Goal: Book appointment/travel/reservation

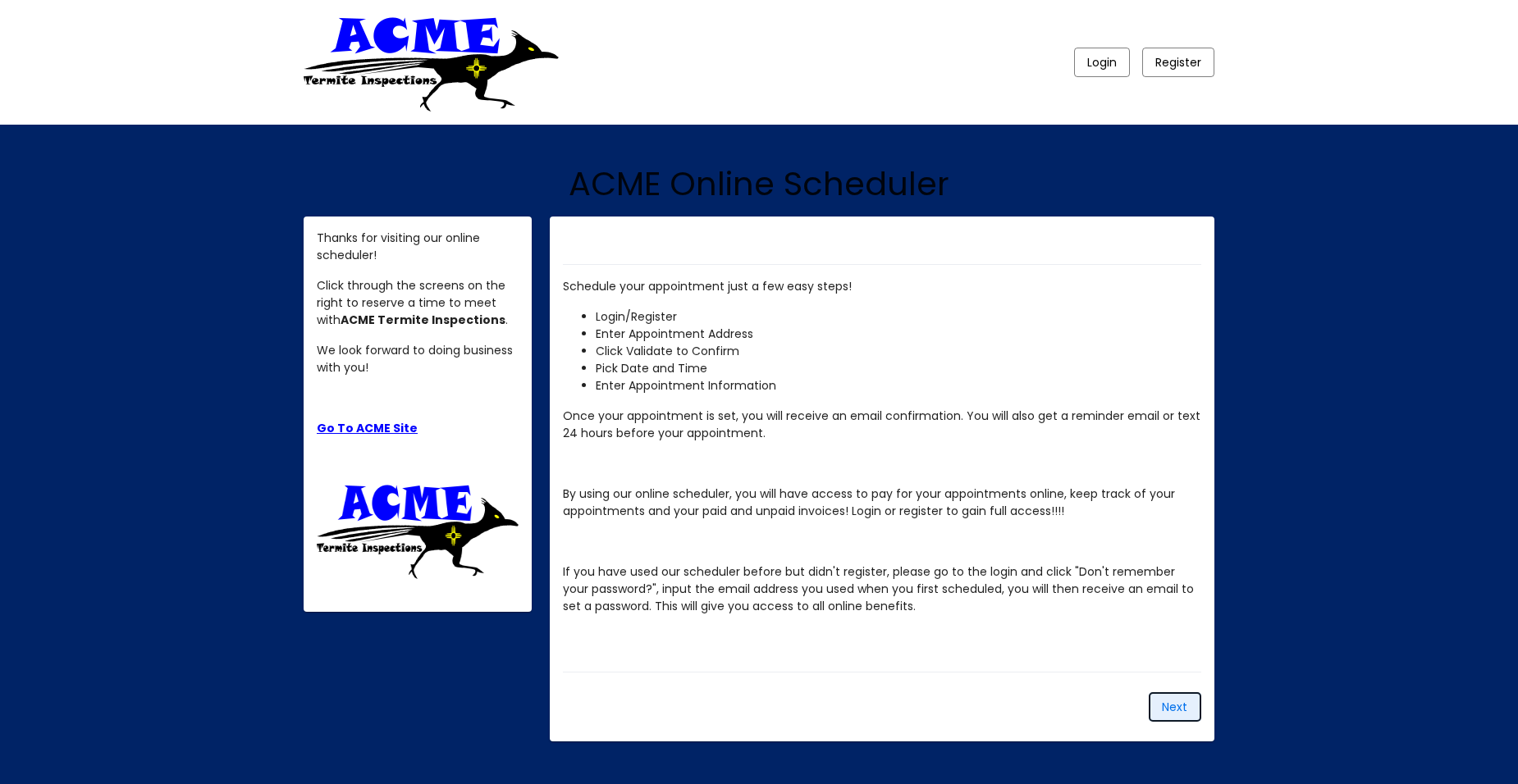
click at [1177, 699] on span "Next" at bounding box center [1175, 707] width 25 height 16
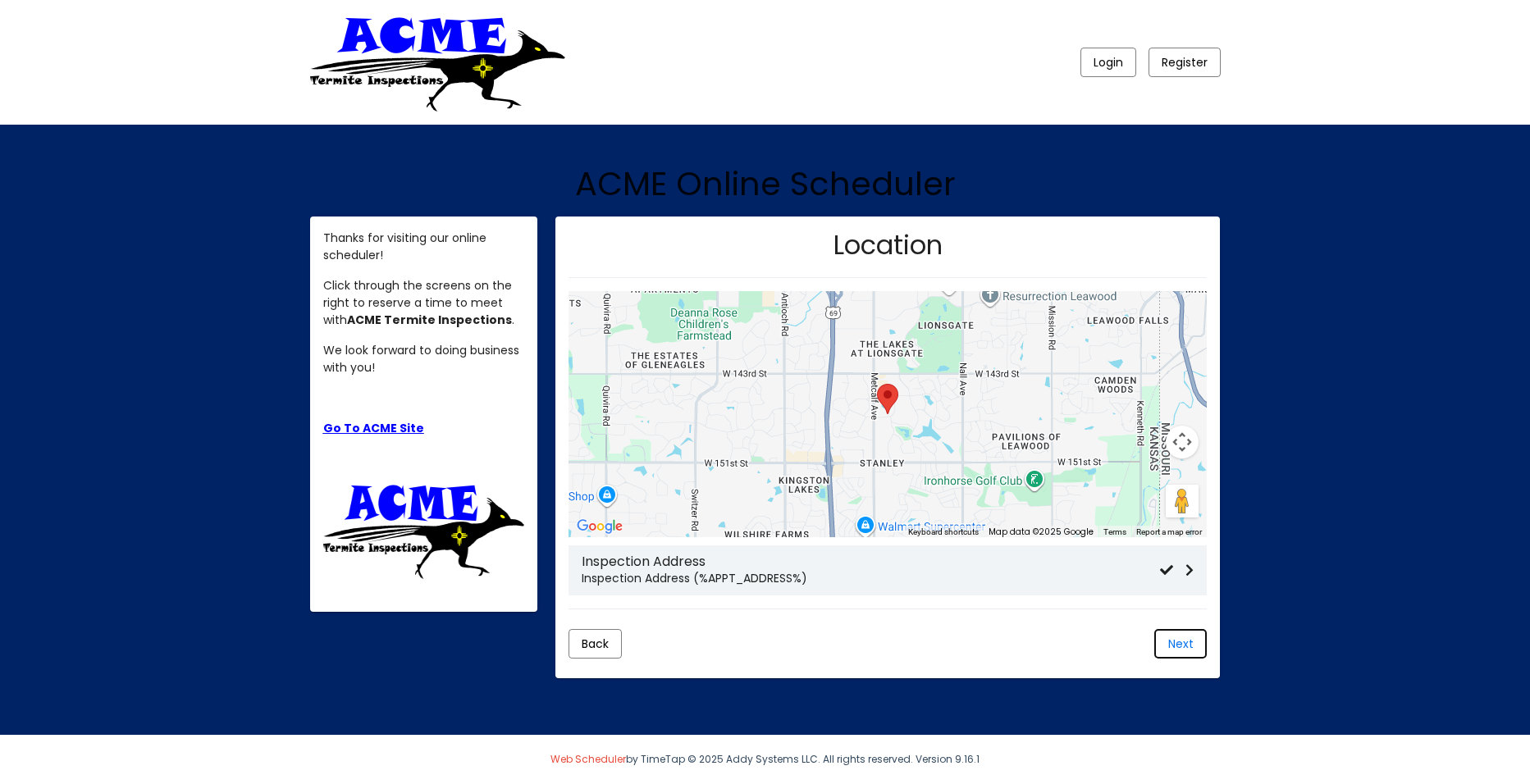
click at [1176, 641] on span "Next" at bounding box center [1181, 644] width 25 height 16
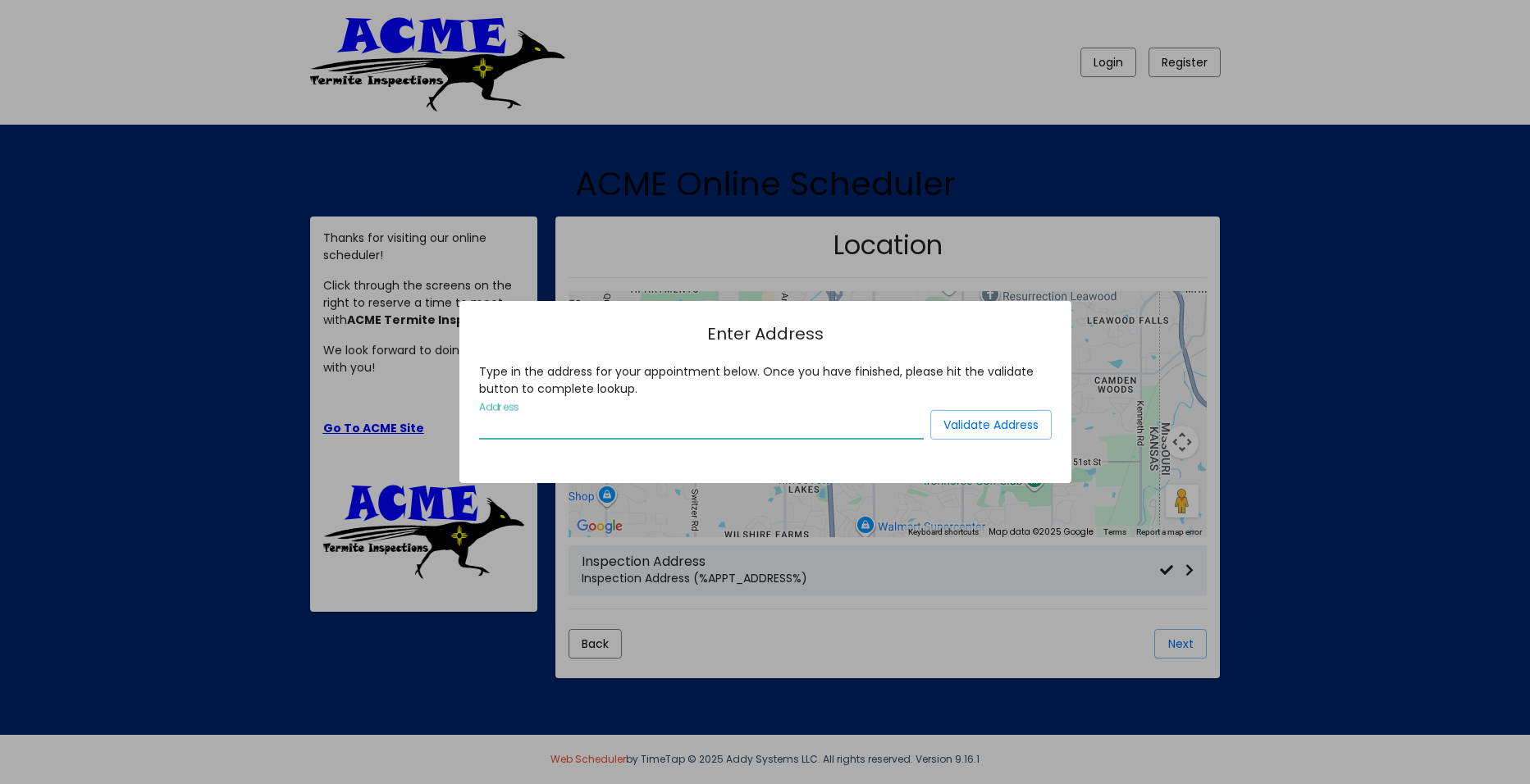
click at [490, 422] on input "Address" at bounding box center [701, 426] width 445 height 15
type input "12 casitas del rio belen nm"
click at [962, 424] on span "Validate Address" at bounding box center [991, 425] width 95 height 16
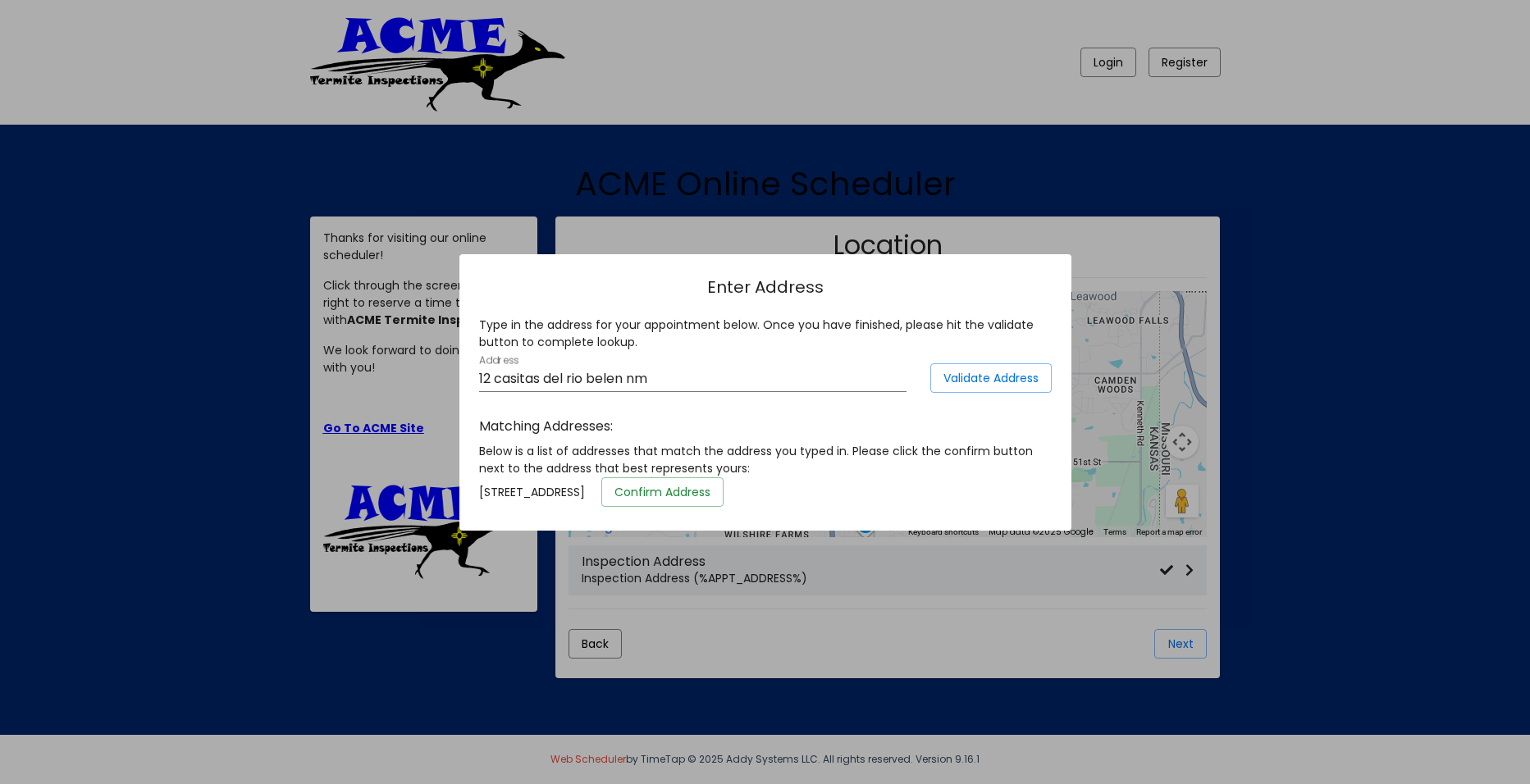
click at [710, 494] on span "Confirm Address" at bounding box center [662, 492] width 96 height 16
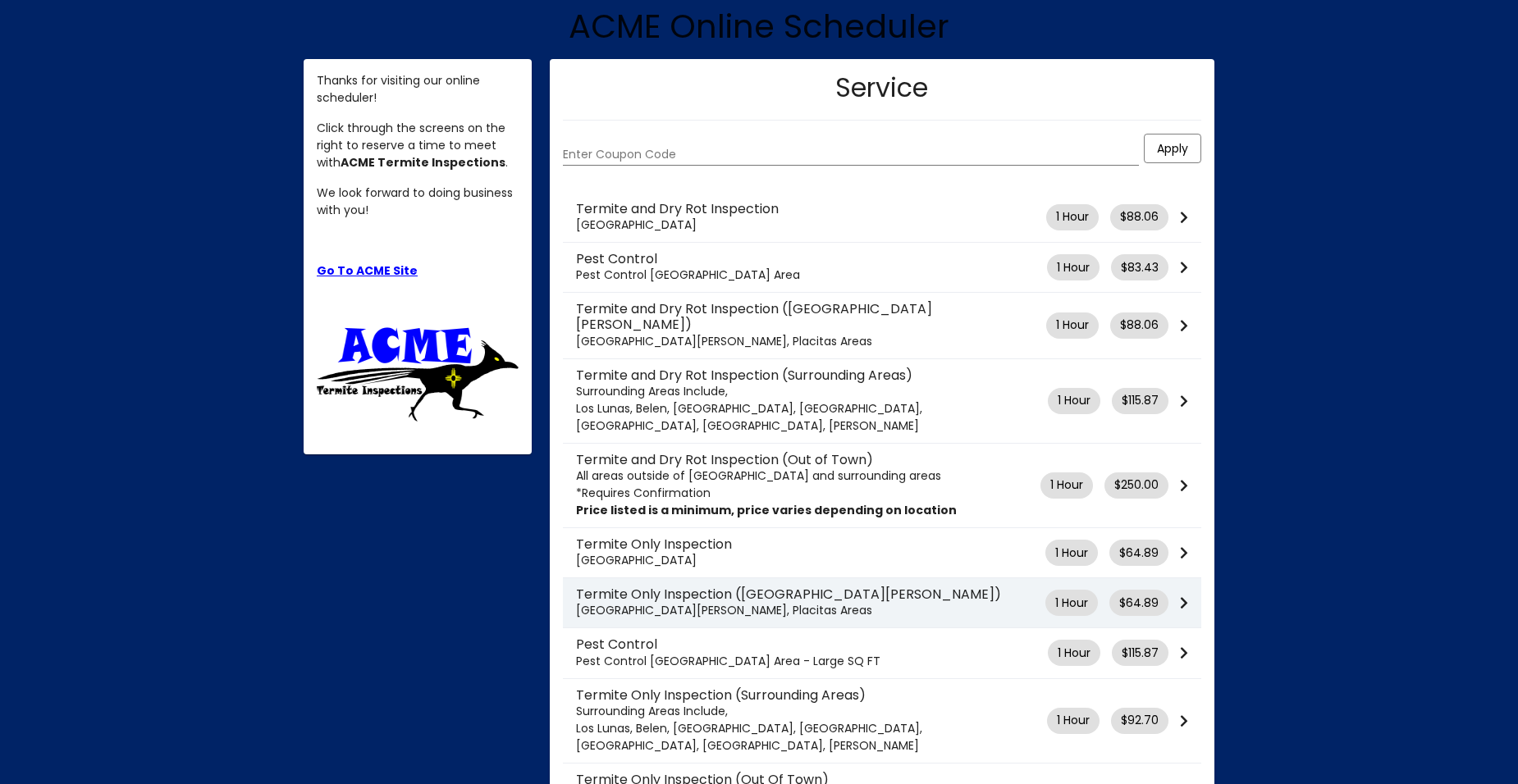
scroll to position [246, 0]
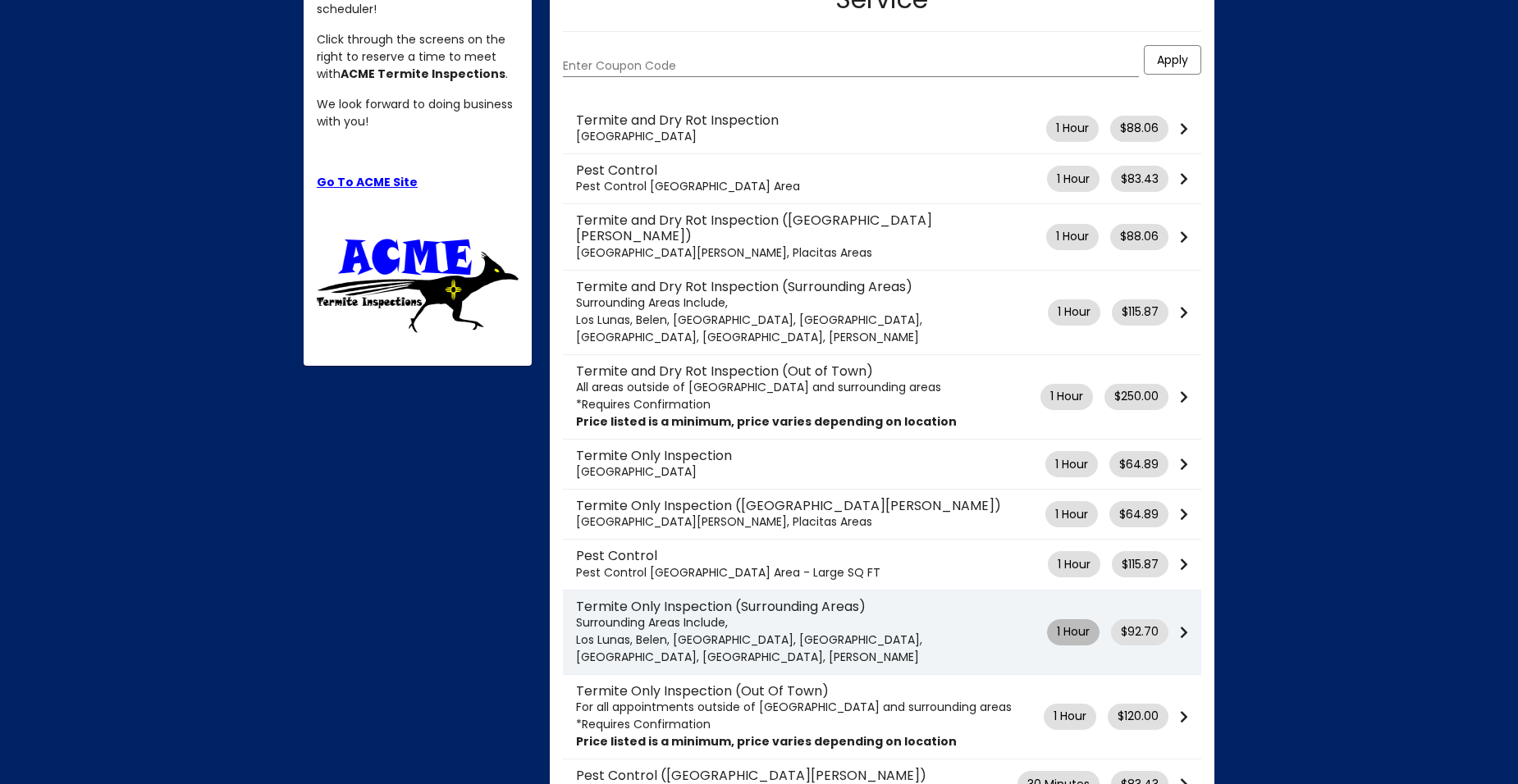
click at [1074, 619] on mat-chip "1 Hour" at bounding box center [1074, 632] width 53 height 26
click at [1178, 619] on mat-chip-list "$92.70" at bounding box center [1146, 632] width 69 height 26
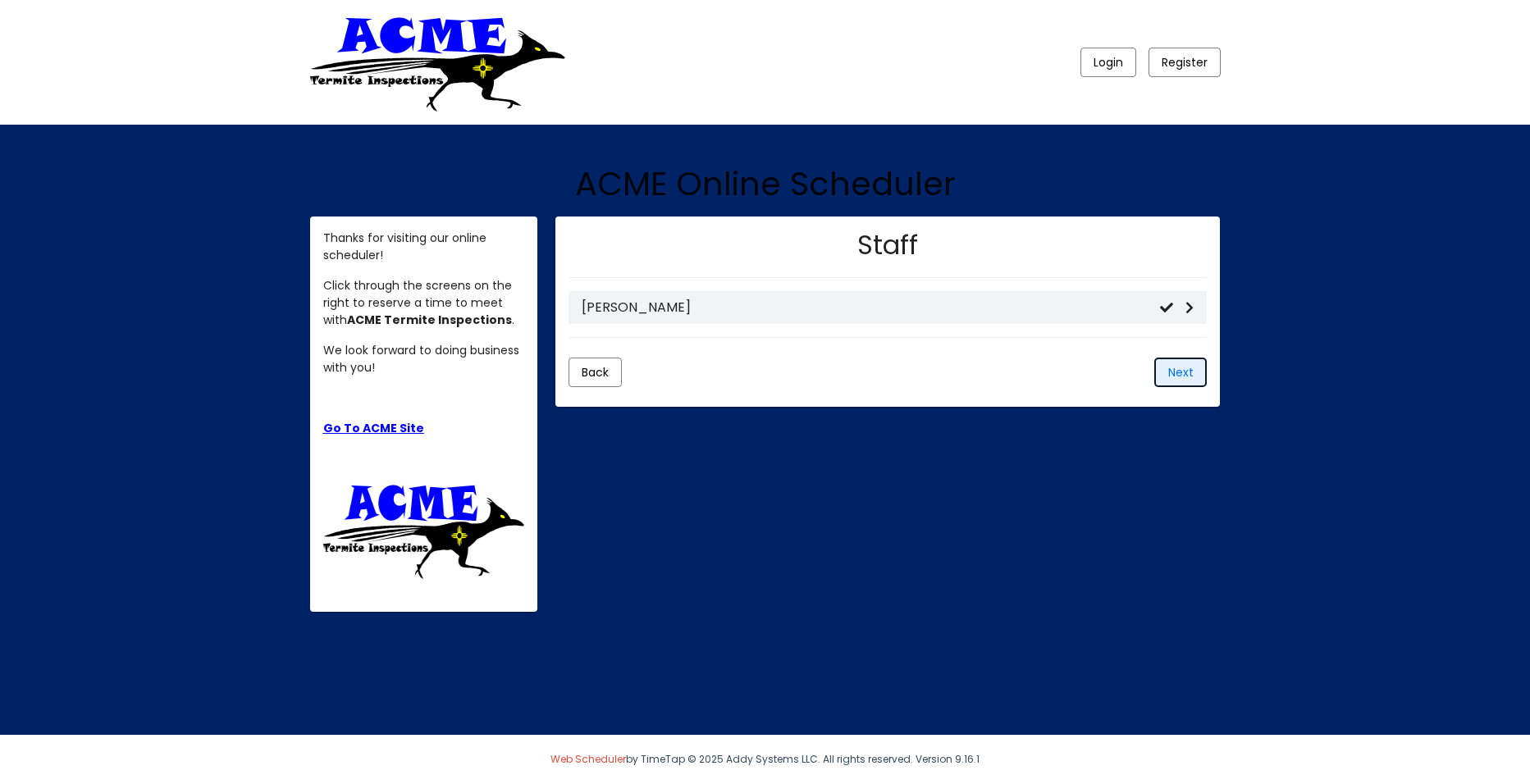
click at [1179, 374] on span "Next" at bounding box center [1181, 373] width 25 height 16
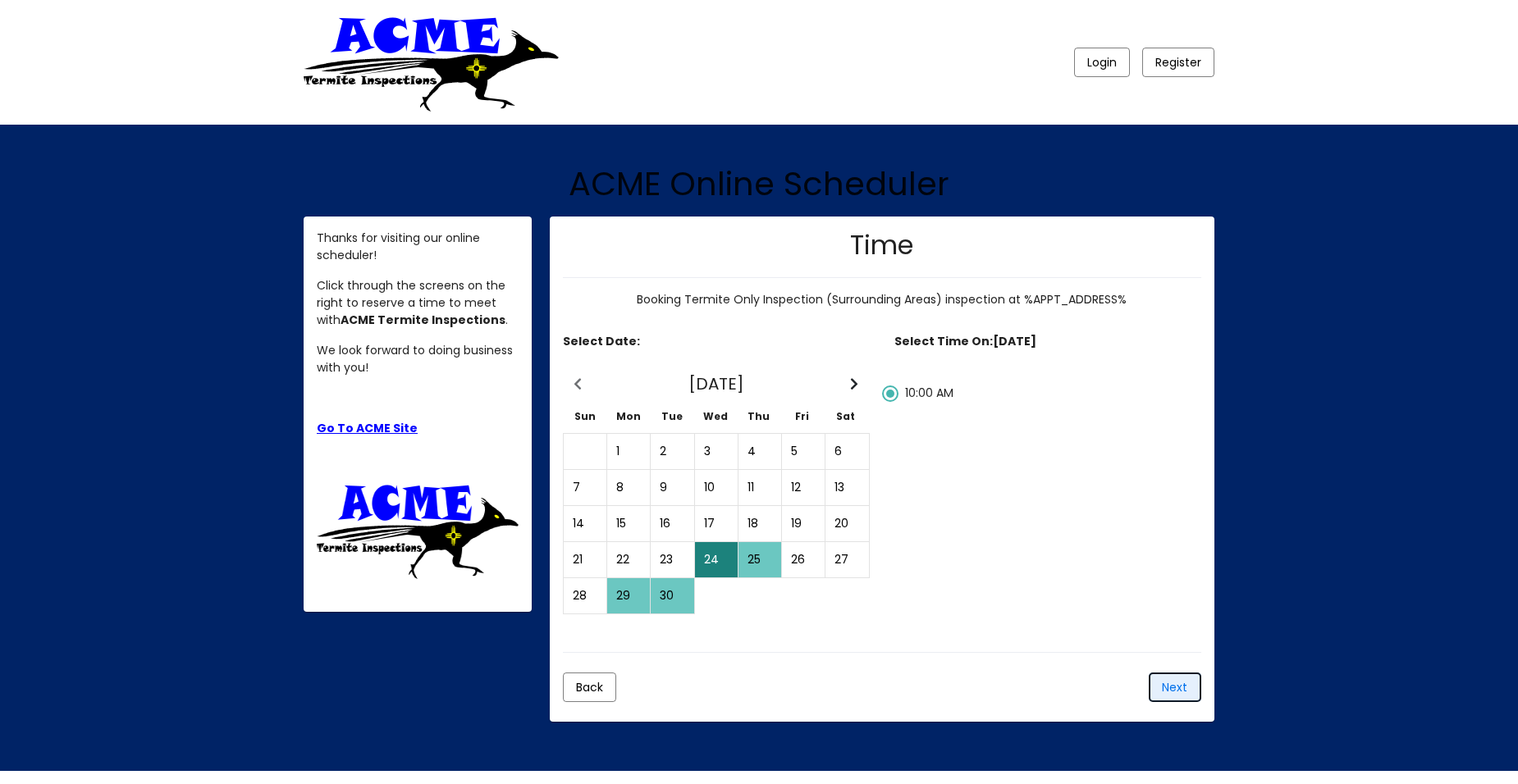
click at [1174, 688] on span "Next" at bounding box center [1175, 687] width 25 height 16
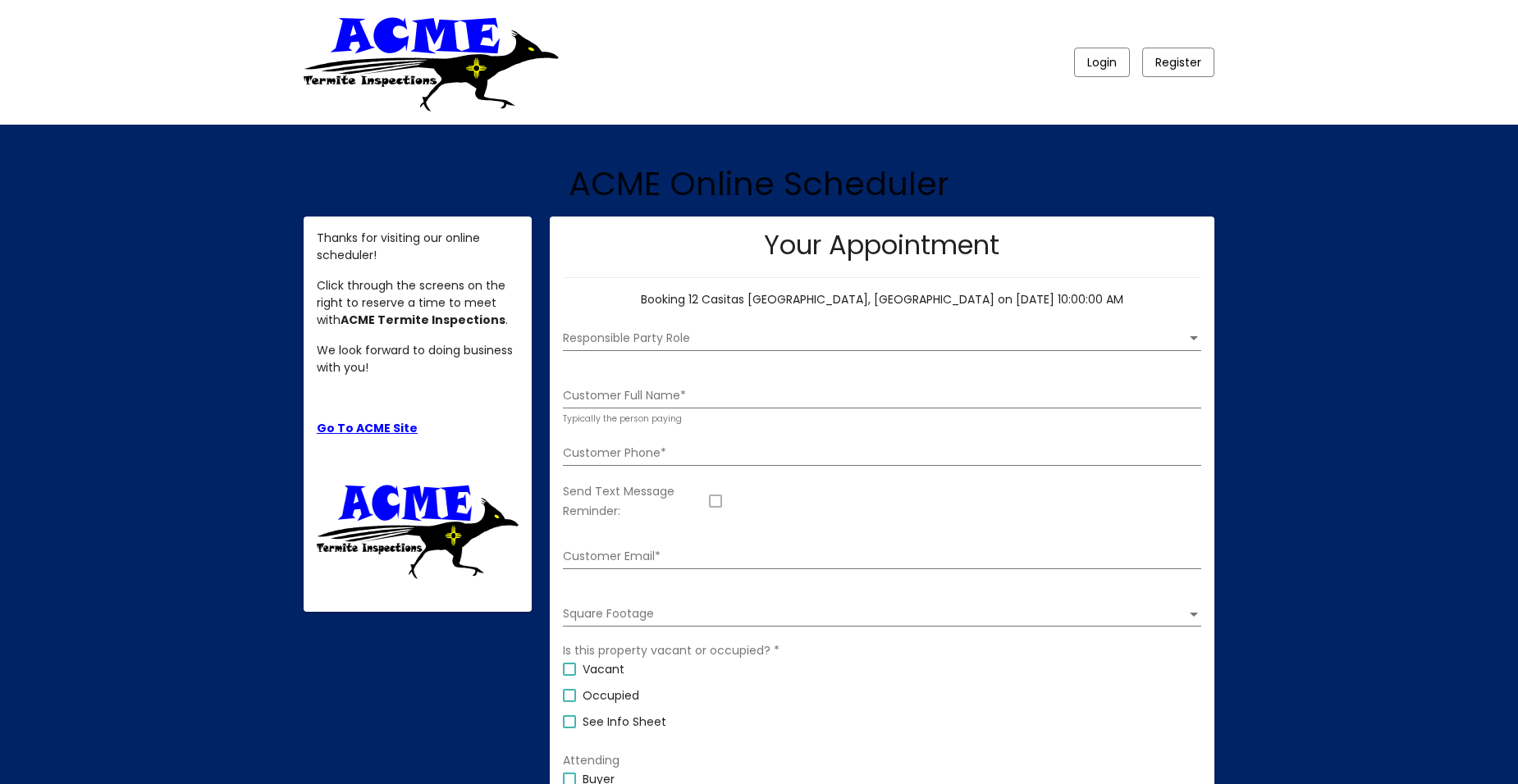
scroll to position [37, 0]
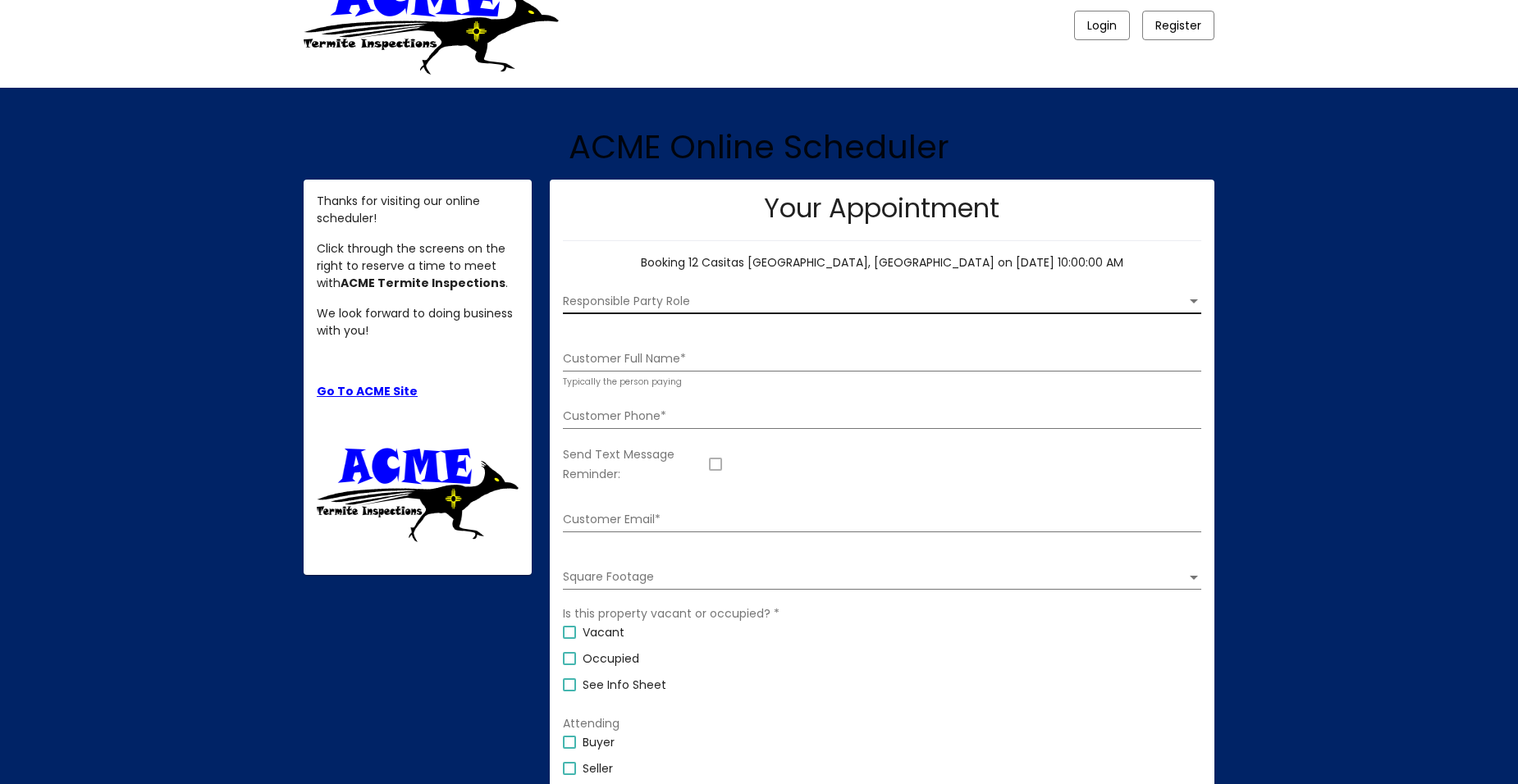
click at [614, 296] on span "Responsible Party Role" at bounding box center [874, 302] width 623 height 13
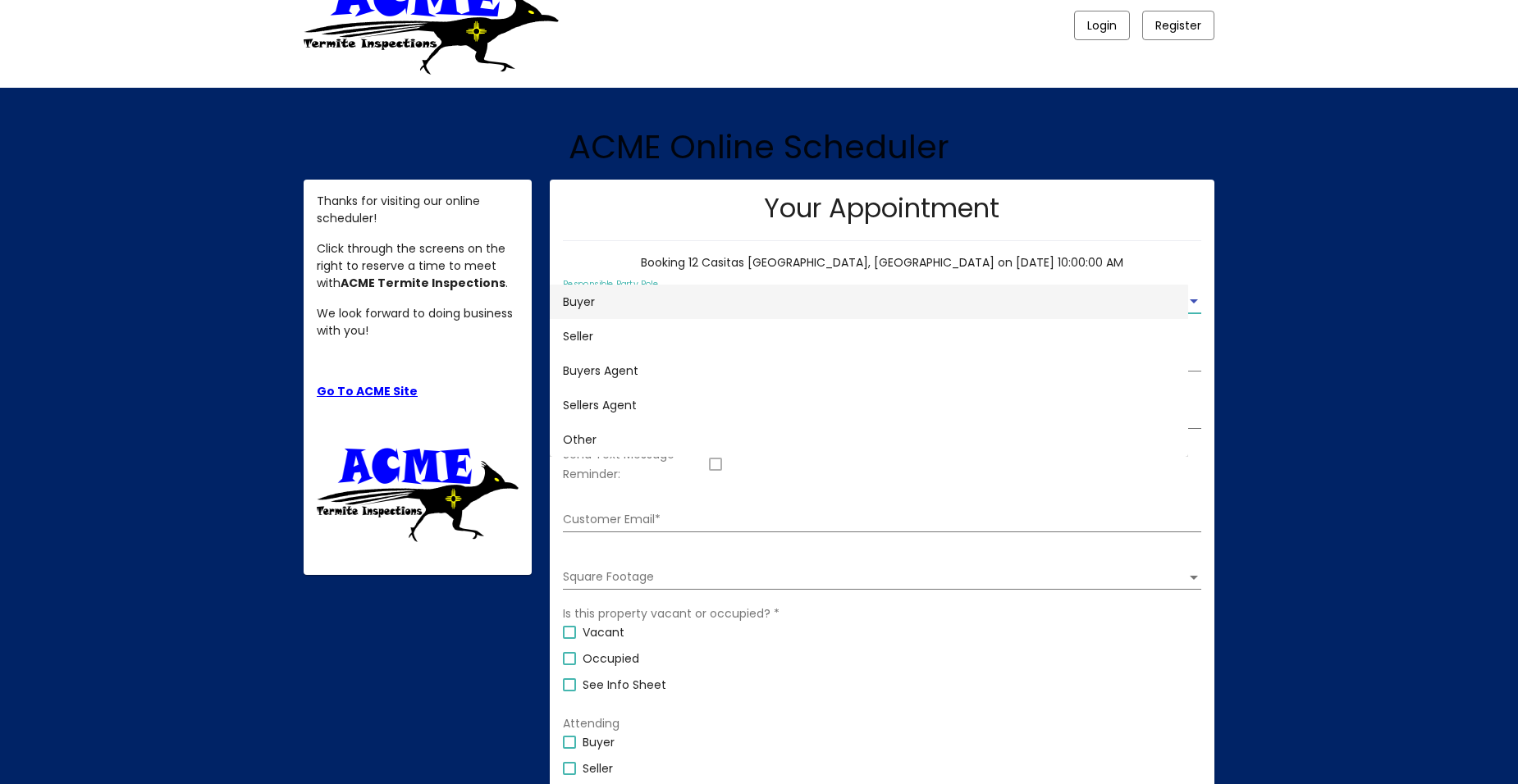
click at [619, 297] on span "Buyer" at bounding box center [868, 302] width 612 height 34
drag, startPoint x: 594, startPoint y: 354, endPoint x: 617, endPoint y: 349, distance: 23.5
click at [594, 354] on input "Customer Full Name *" at bounding box center [881, 360] width 638 height 13
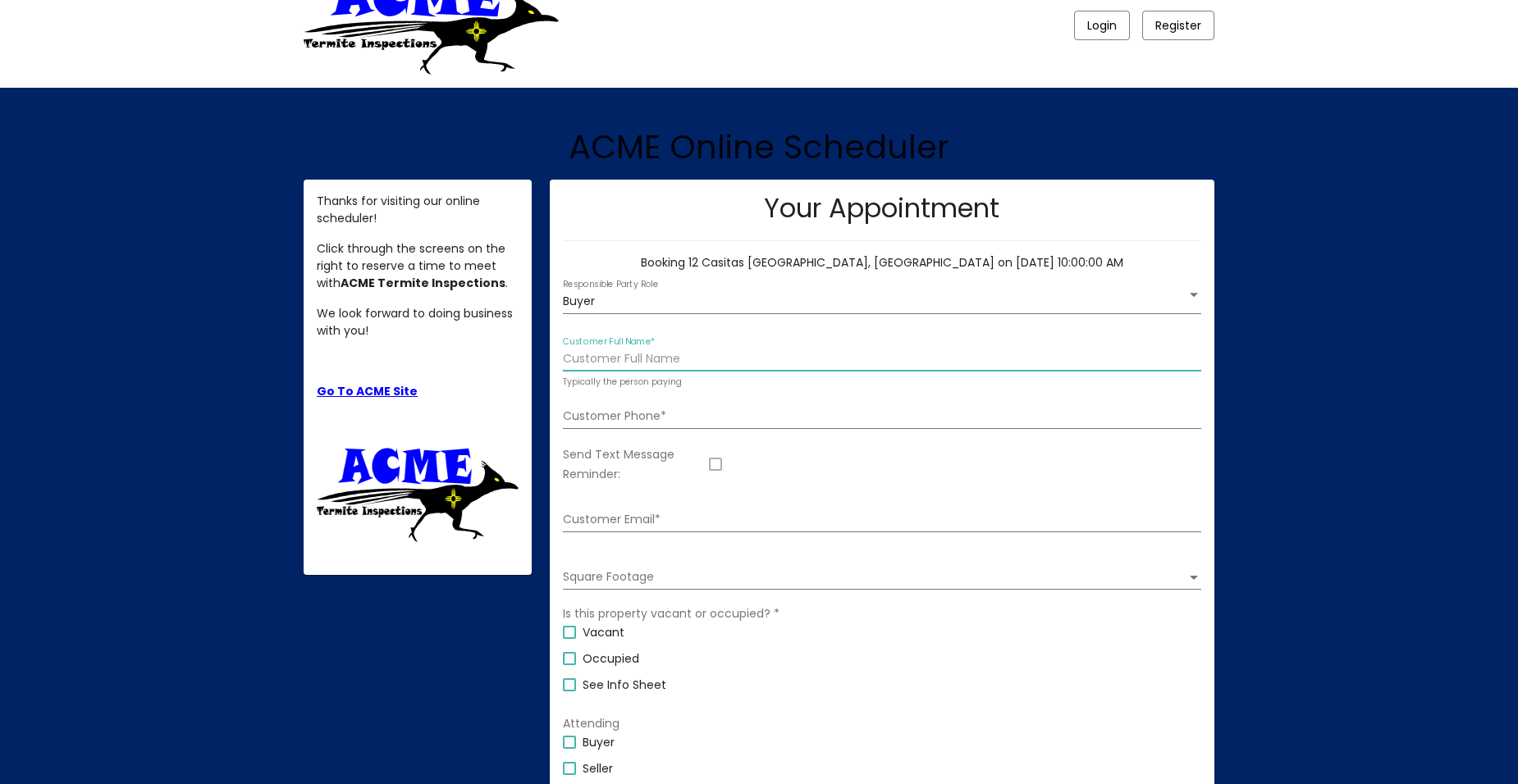
type input "[PERSON_NAME]"
type input "5053067191"
type input "[EMAIL_ADDRESS][DOMAIN_NAME]"
click at [719, 467] on div at bounding box center [715, 465] width 13 height 13
click at [715, 470] on input "Send Text Message Reminder:" at bounding box center [715, 470] width 1 height 1
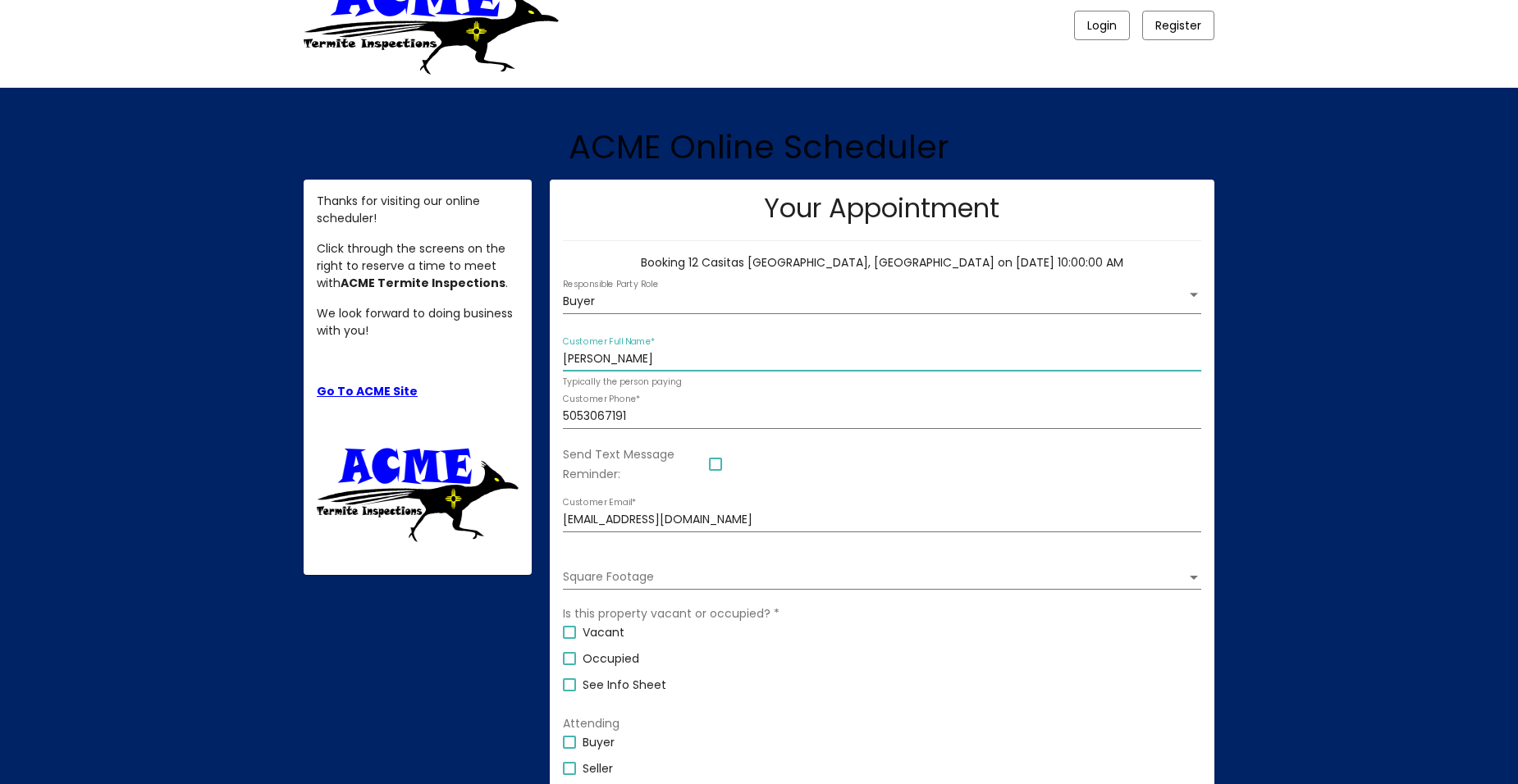
checkbox input "true"
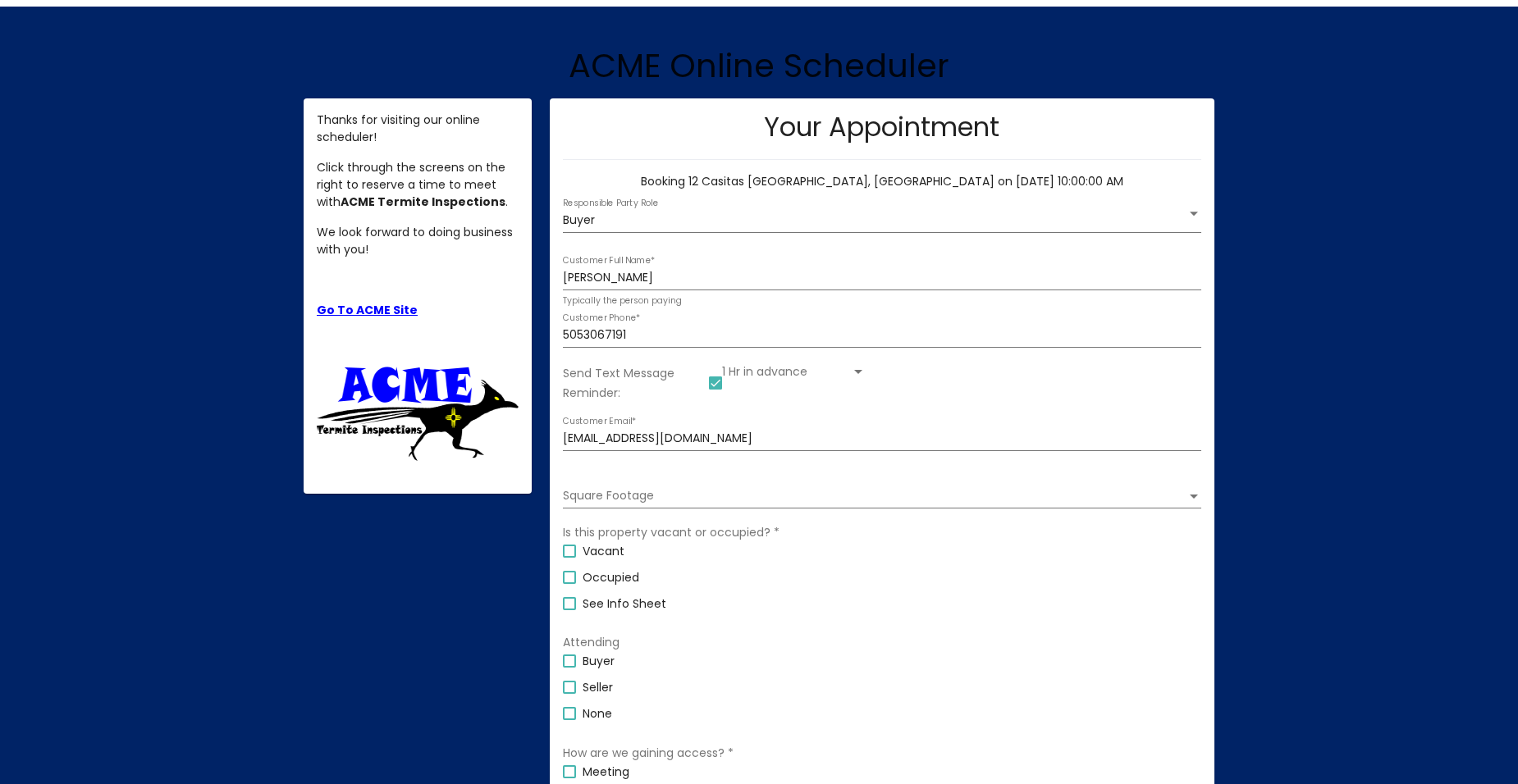
scroll to position [283, 0]
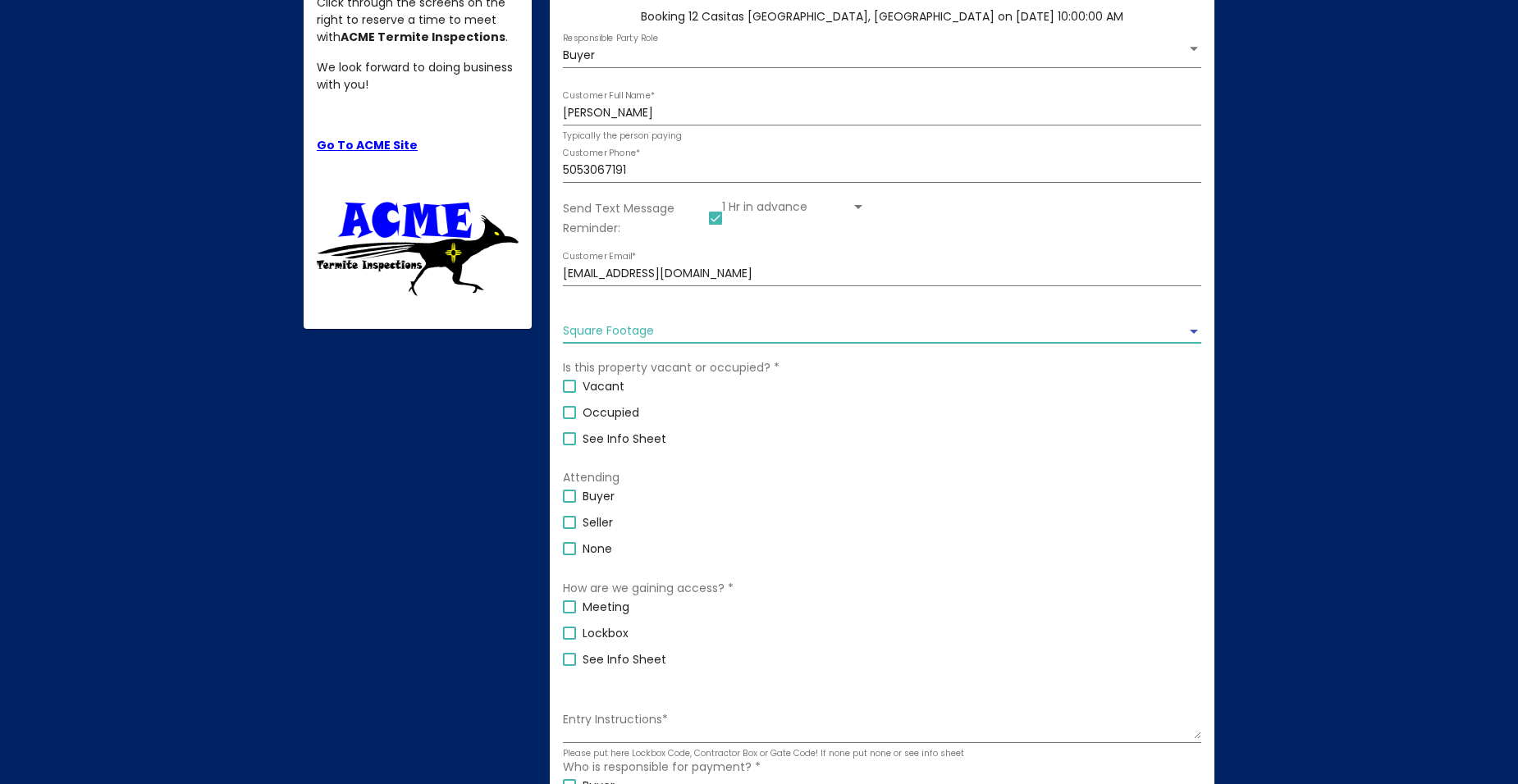
click at [652, 326] on span "Square Footage" at bounding box center [874, 332] width 623 height 13
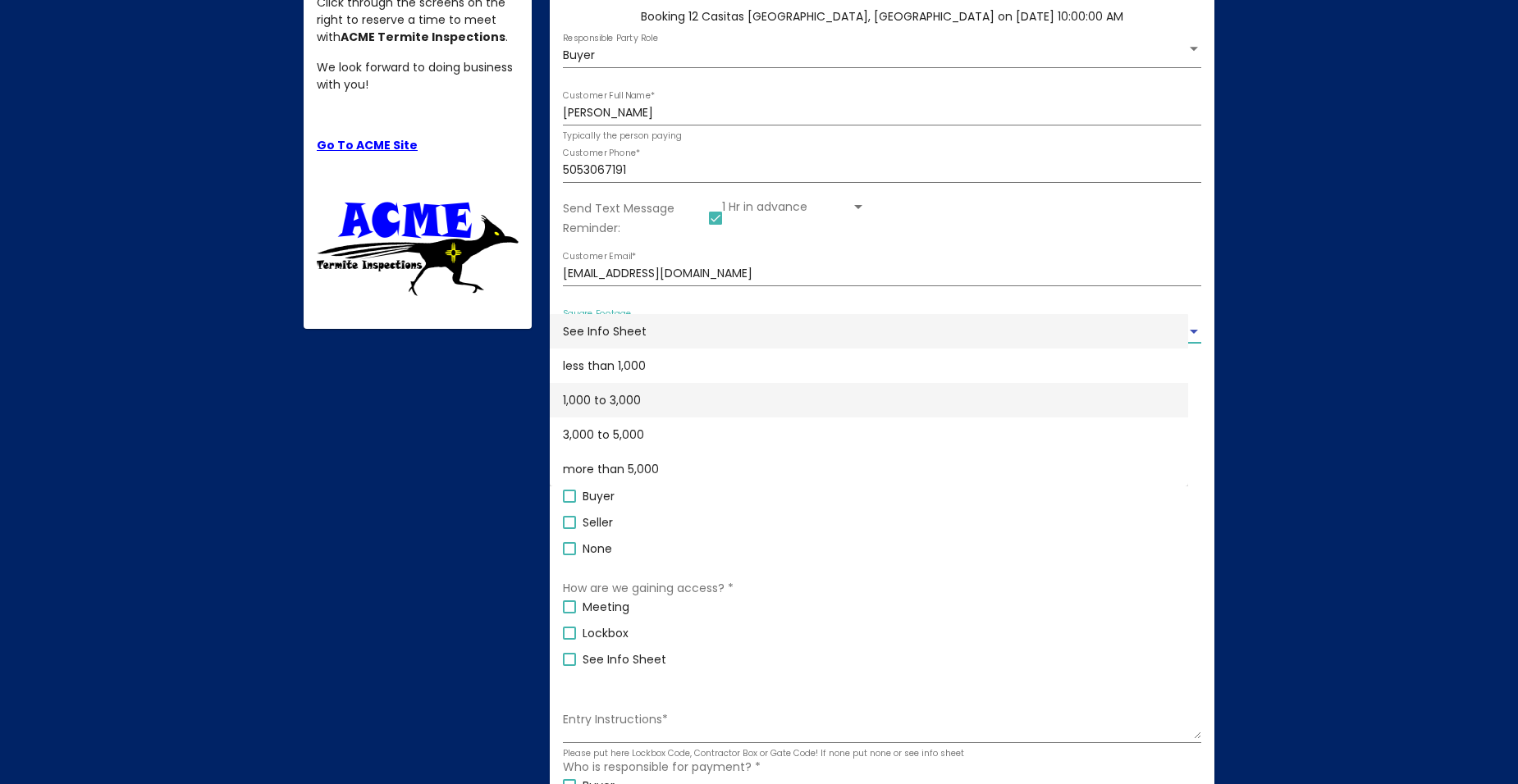
click at [600, 395] on span "1,000 to 3,000" at bounding box center [868, 401] width 612 height 34
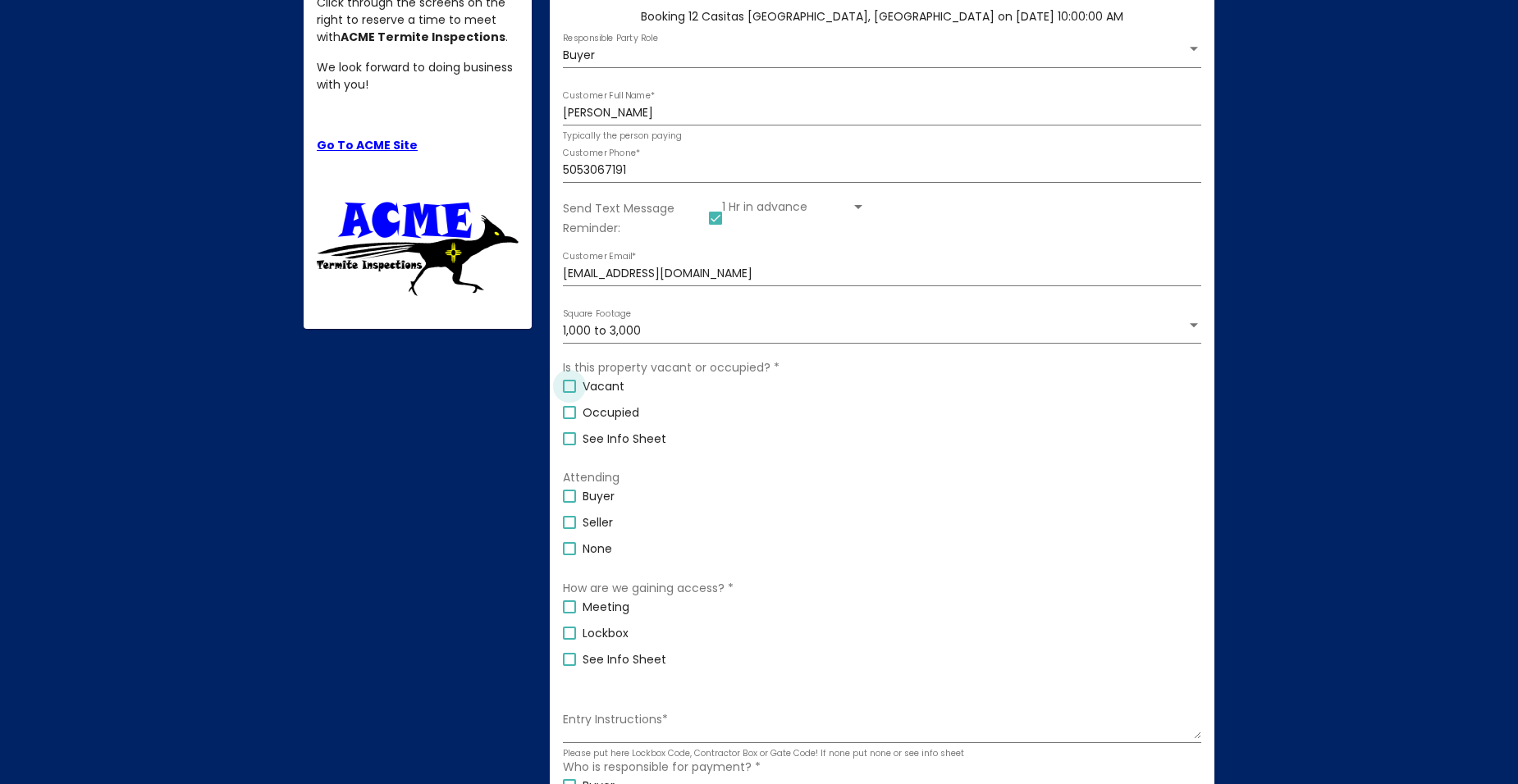
click at [572, 386] on div at bounding box center [569, 387] width 13 height 13
click at [569, 393] on input "Vacant" at bounding box center [568, 393] width 1 height 1
checkbox input "true"
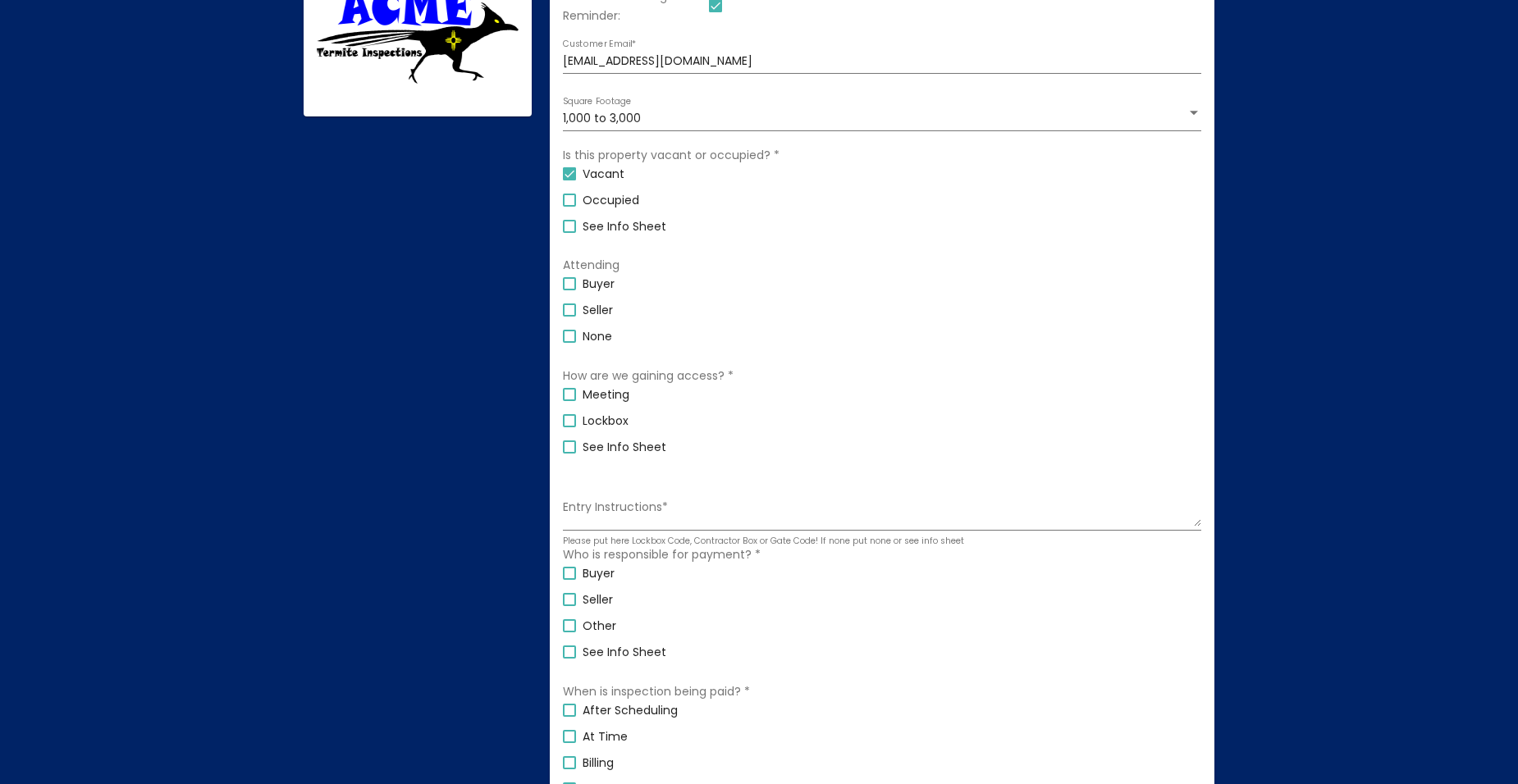
scroll to position [529, 0]
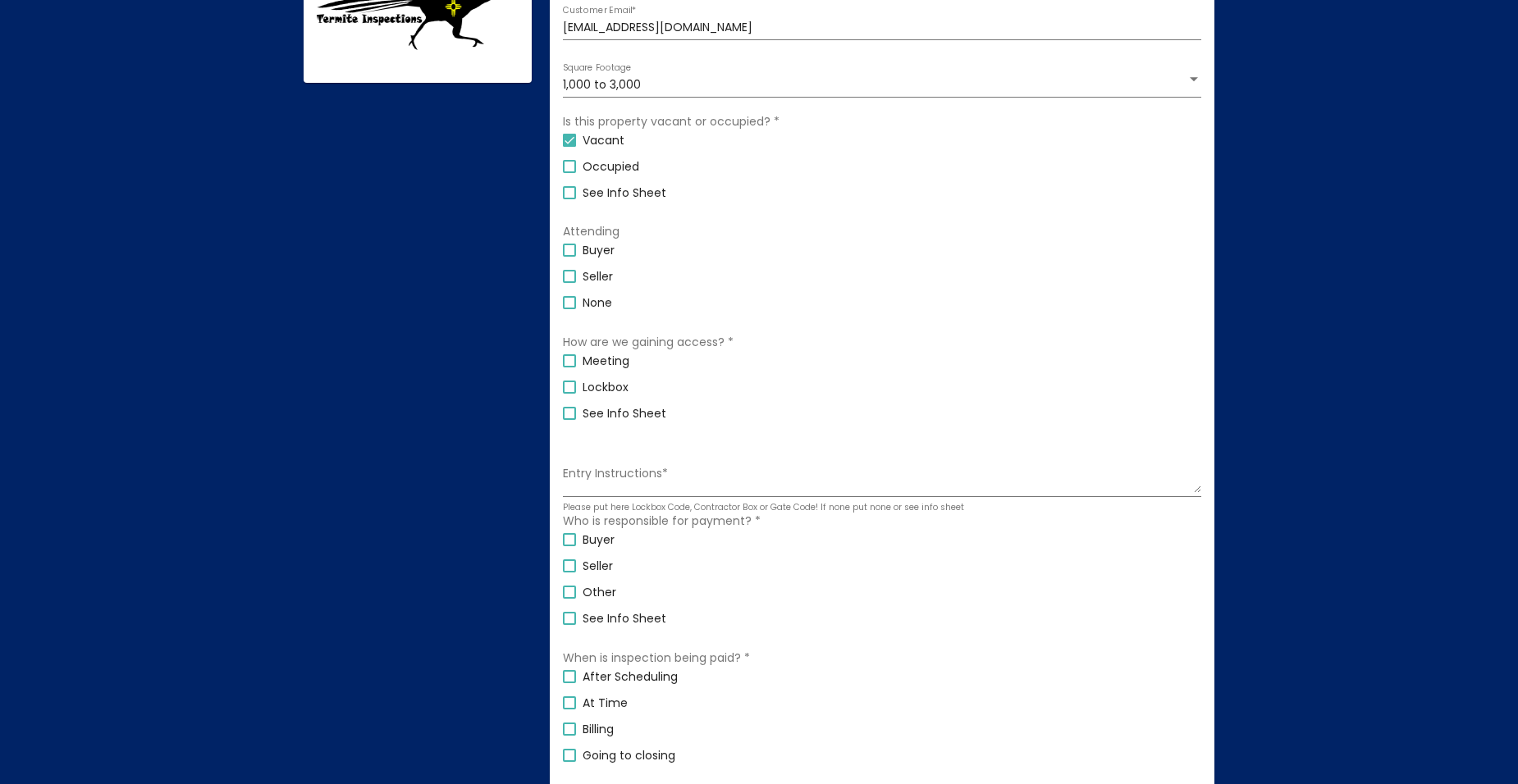
click at [568, 248] on div at bounding box center [569, 250] width 13 height 13
click at [568, 257] on input "Buyer" at bounding box center [568, 257] width 1 height 1
click at [568, 245] on div at bounding box center [569, 250] width 13 height 13
click at [568, 257] on input "Buyer" at bounding box center [568, 257] width 1 height 1
checkbox input "false"
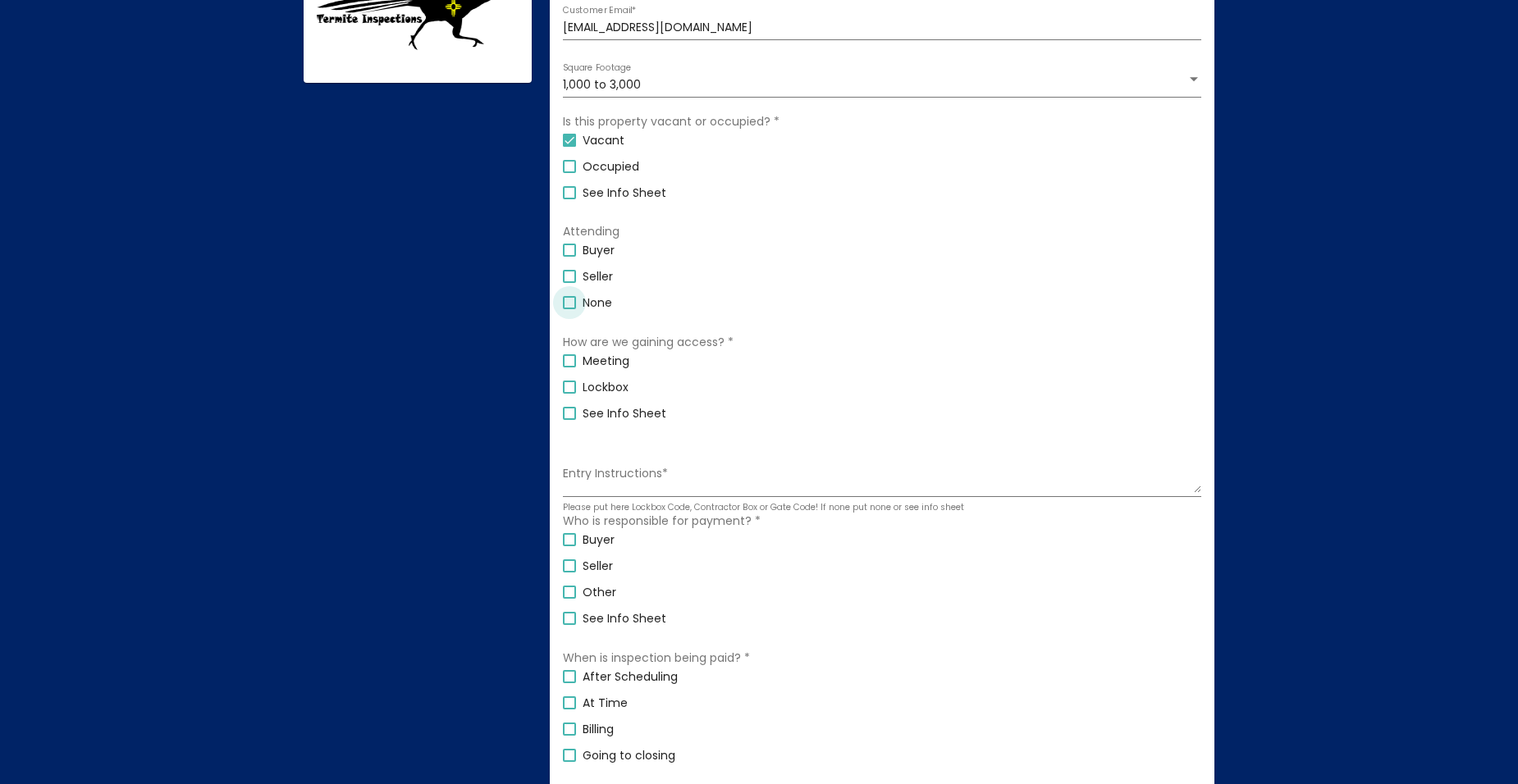
click at [571, 302] on div at bounding box center [569, 303] width 13 height 13
click at [569, 309] on input "None" at bounding box center [568, 309] width 1 height 1
checkbox input "true"
click at [569, 247] on div at bounding box center [569, 250] width 13 height 13
click at [569, 257] on input "Buyer" at bounding box center [568, 257] width 1 height 1
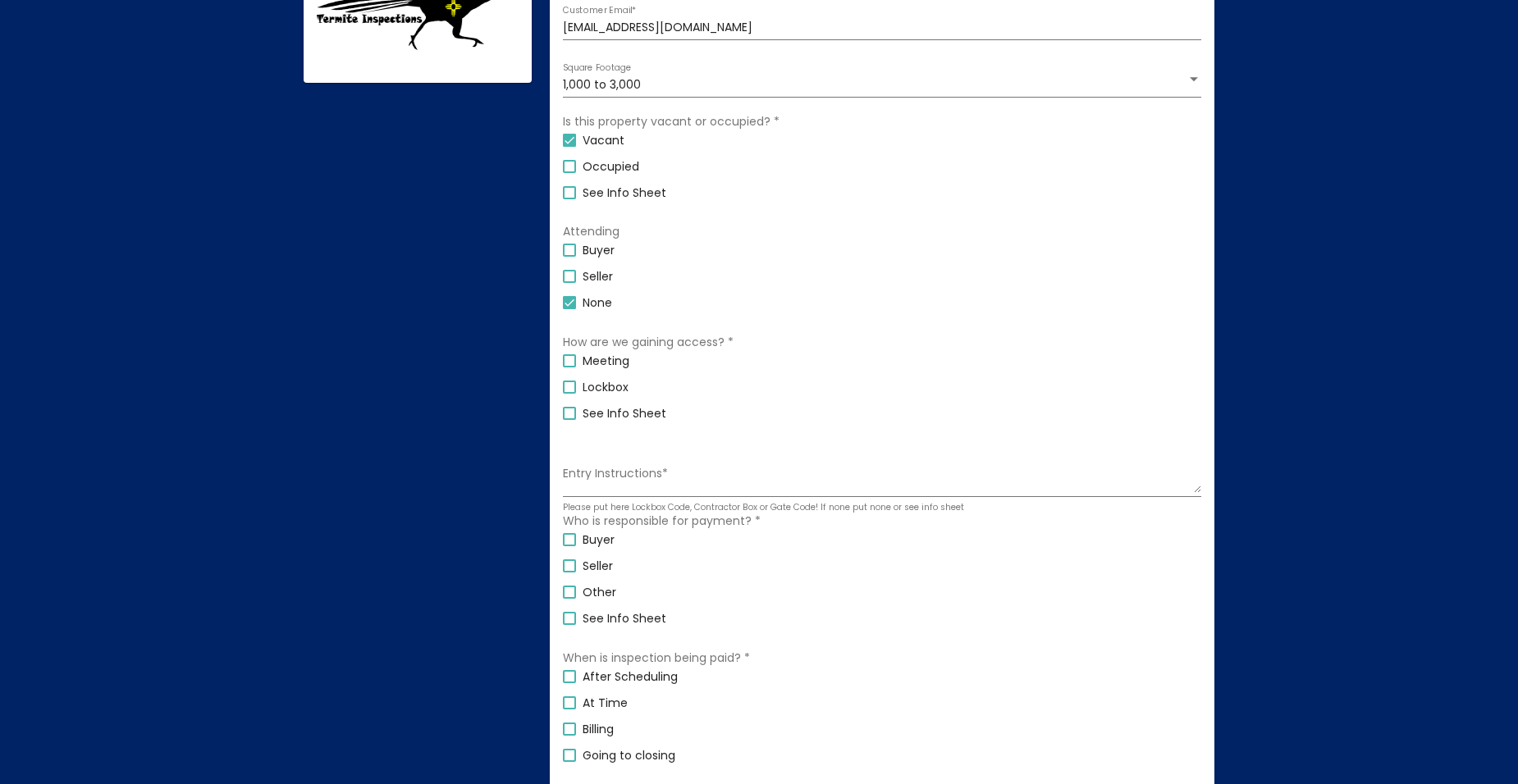
checkbox input "true"
click at [567, 300] on div at bounding box center [569, 303] width 13 height 13
click at [568, 309] on input "None" at bounding box center [568, 309] width 1 height 1
checkbox input "false"
click at [566, 384] on div at bounding box center [569, 387] width 13 height 13
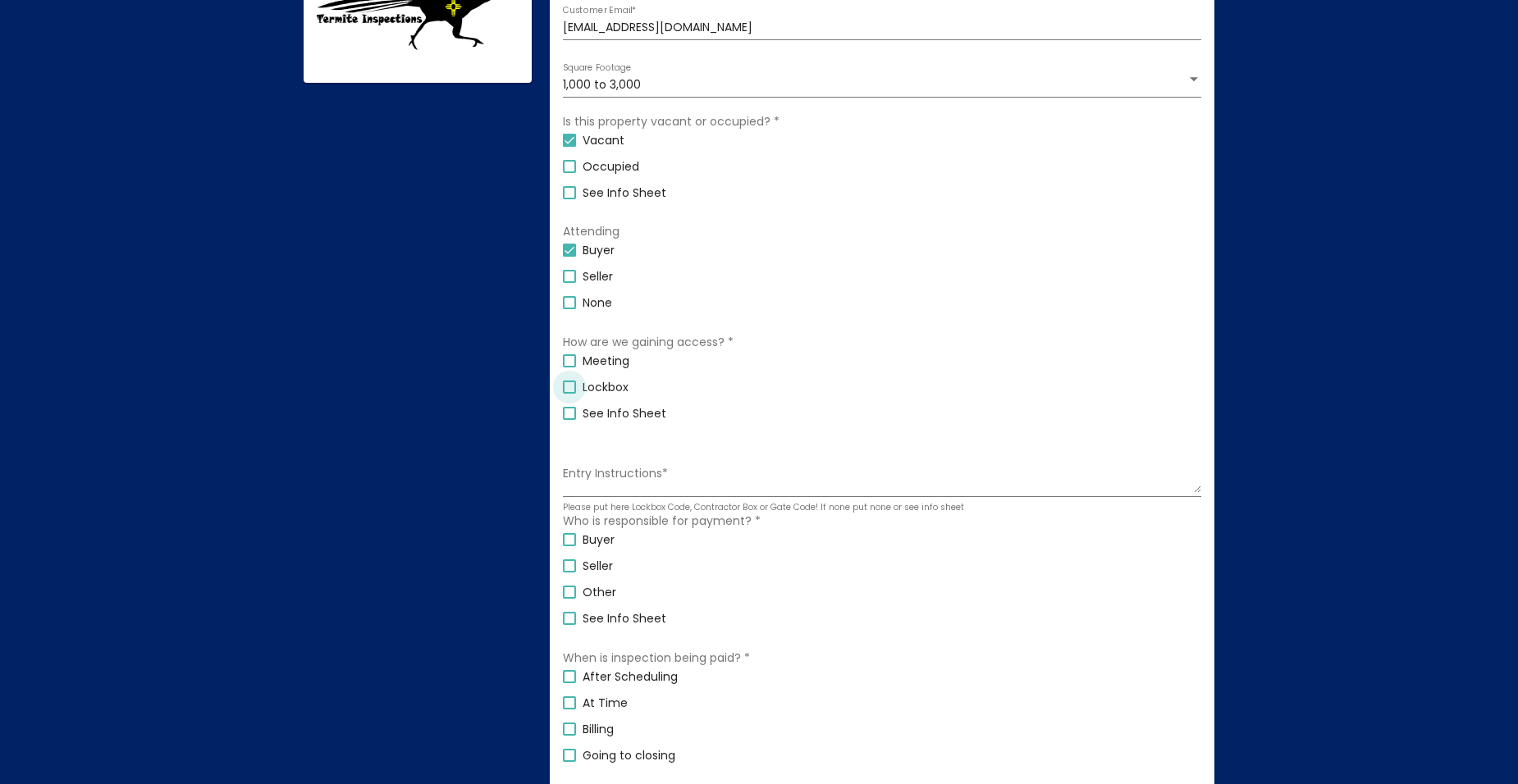
click at [568, 394] on input "Lockbox" at bounding box center [568, 394] width 1 height 1
checkbox input "true"
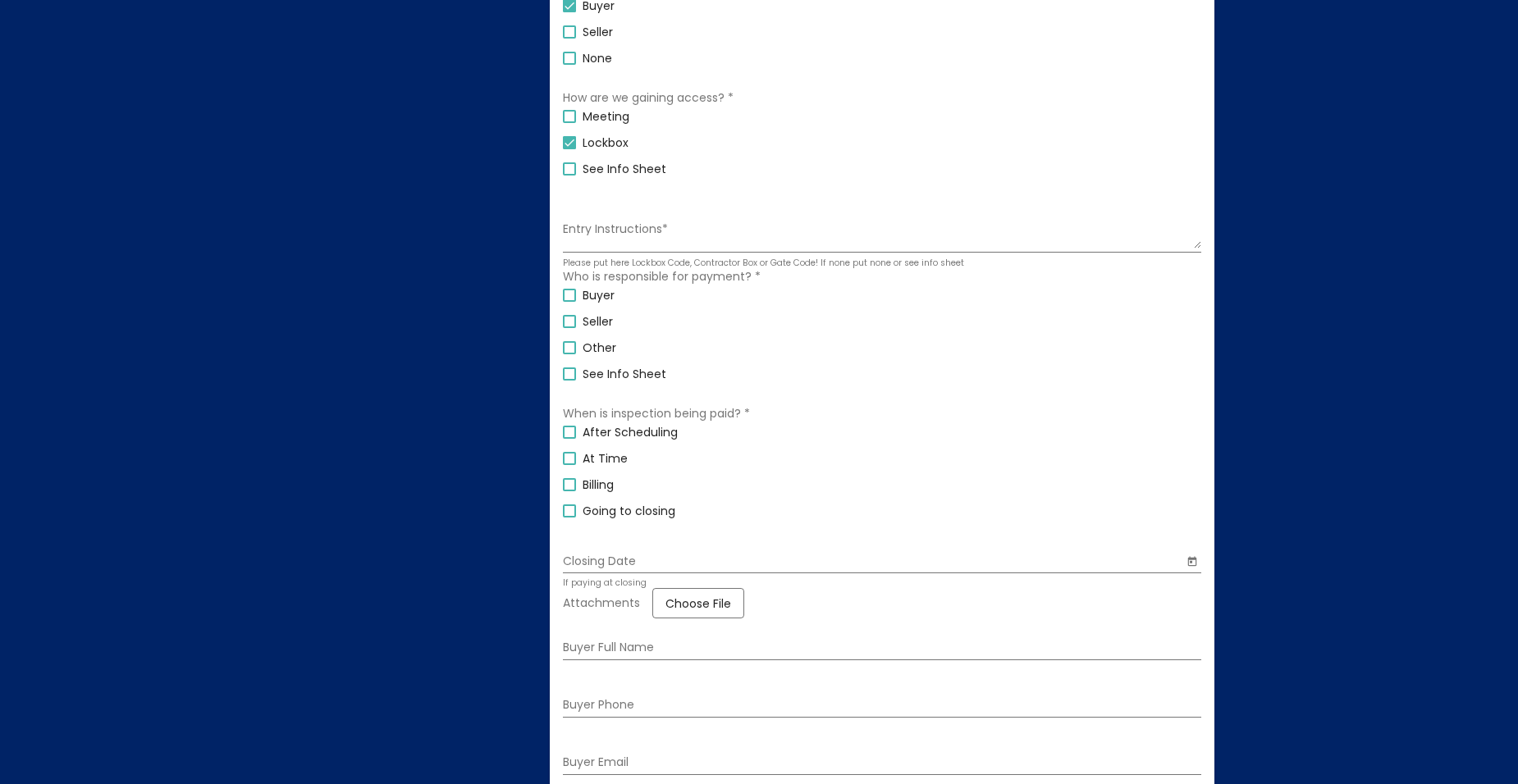
scroll to position [775, 0]
click at [568, 287] on label "Buyer" at bounding box center [588, 294] width 52 height 20
click at [568, 300] on input "Buyer" at bounding box center [568, 300] width 1 height 1
checkbox input "true"
click at [569, 482] on div at bounding box center [569, 483] width 13 height 13
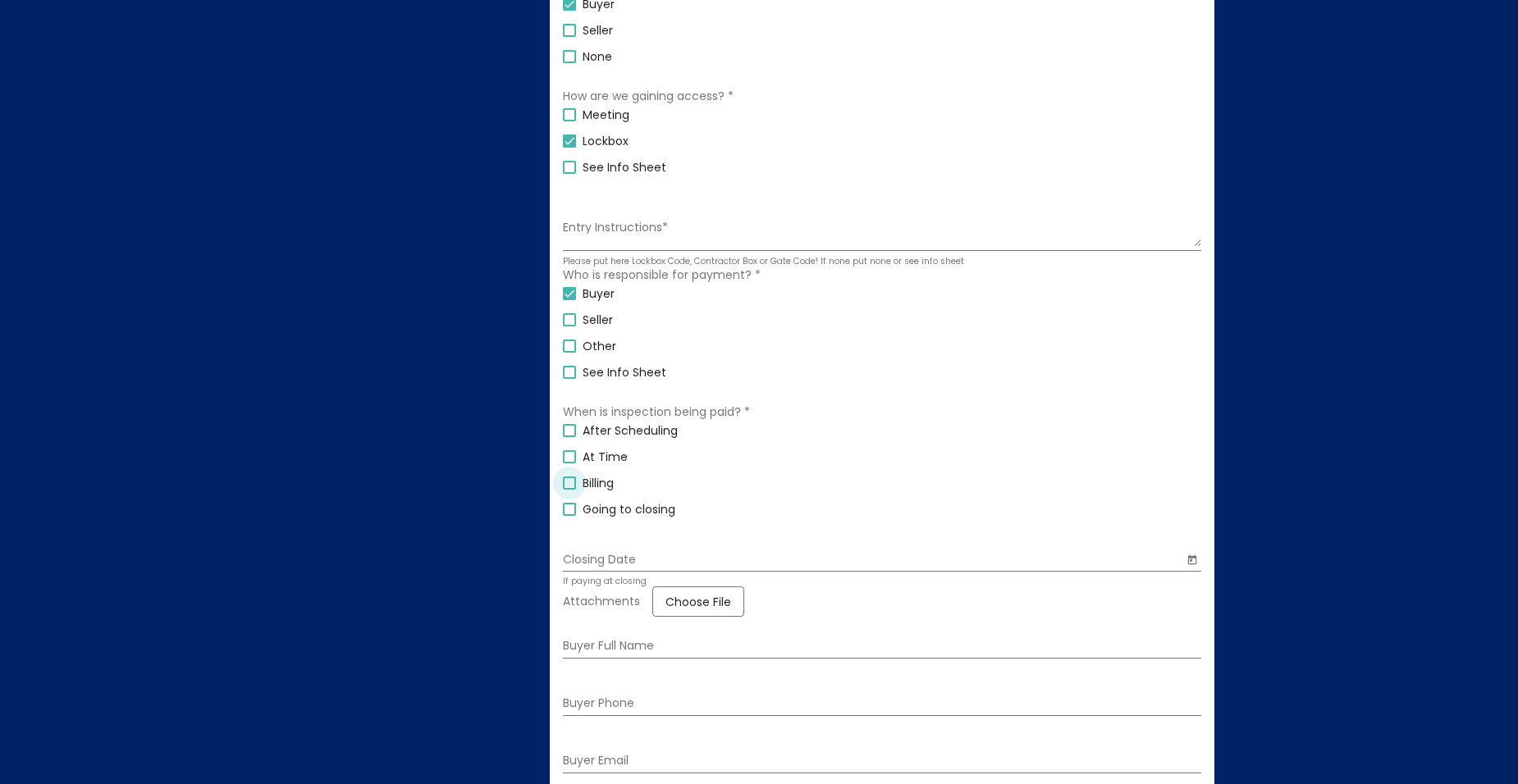
click at [569, 489] on input "Billing" at bounding box center [568, 489] width 1 height 1
checkbox input "true"
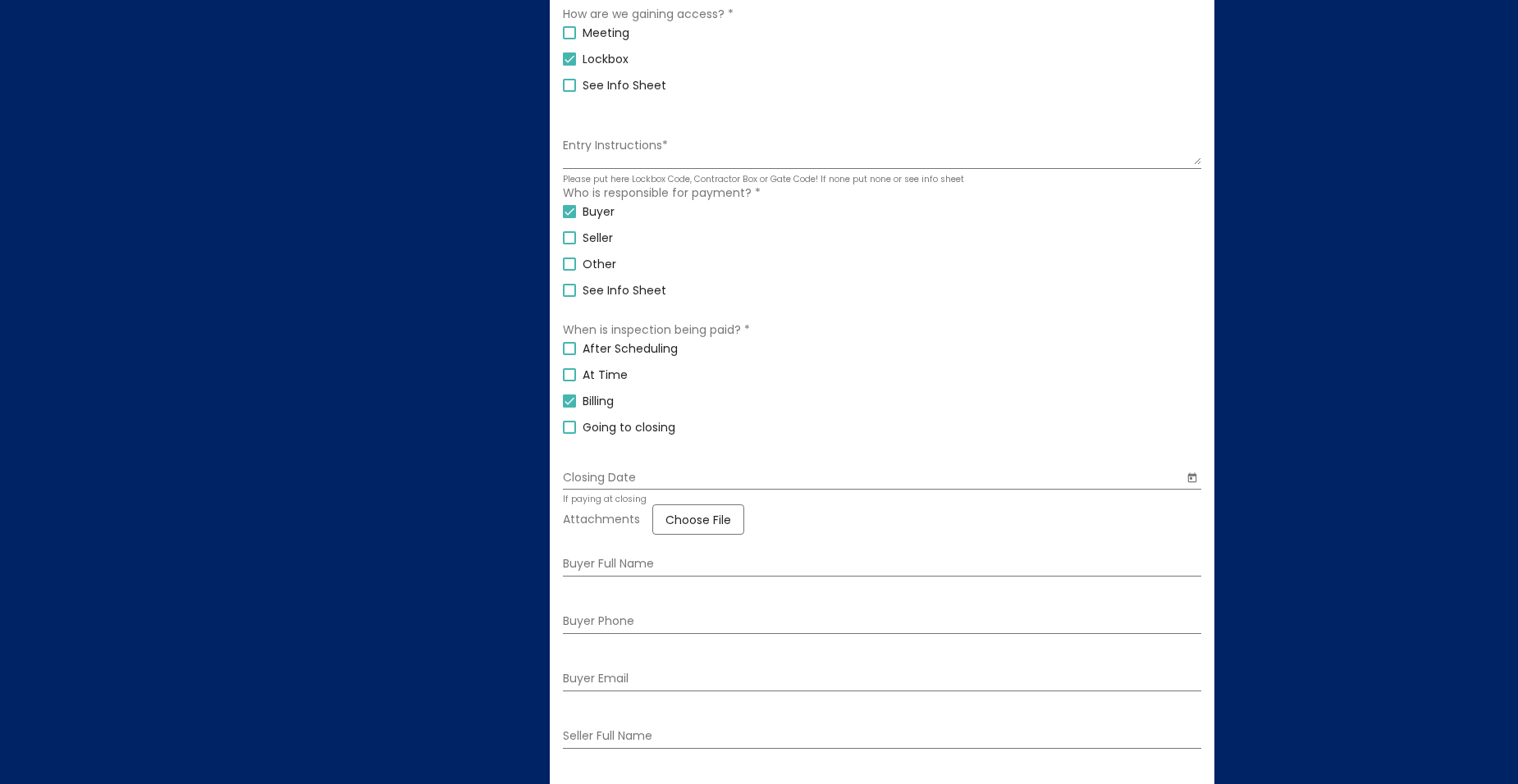
scroll to position [939, 0]
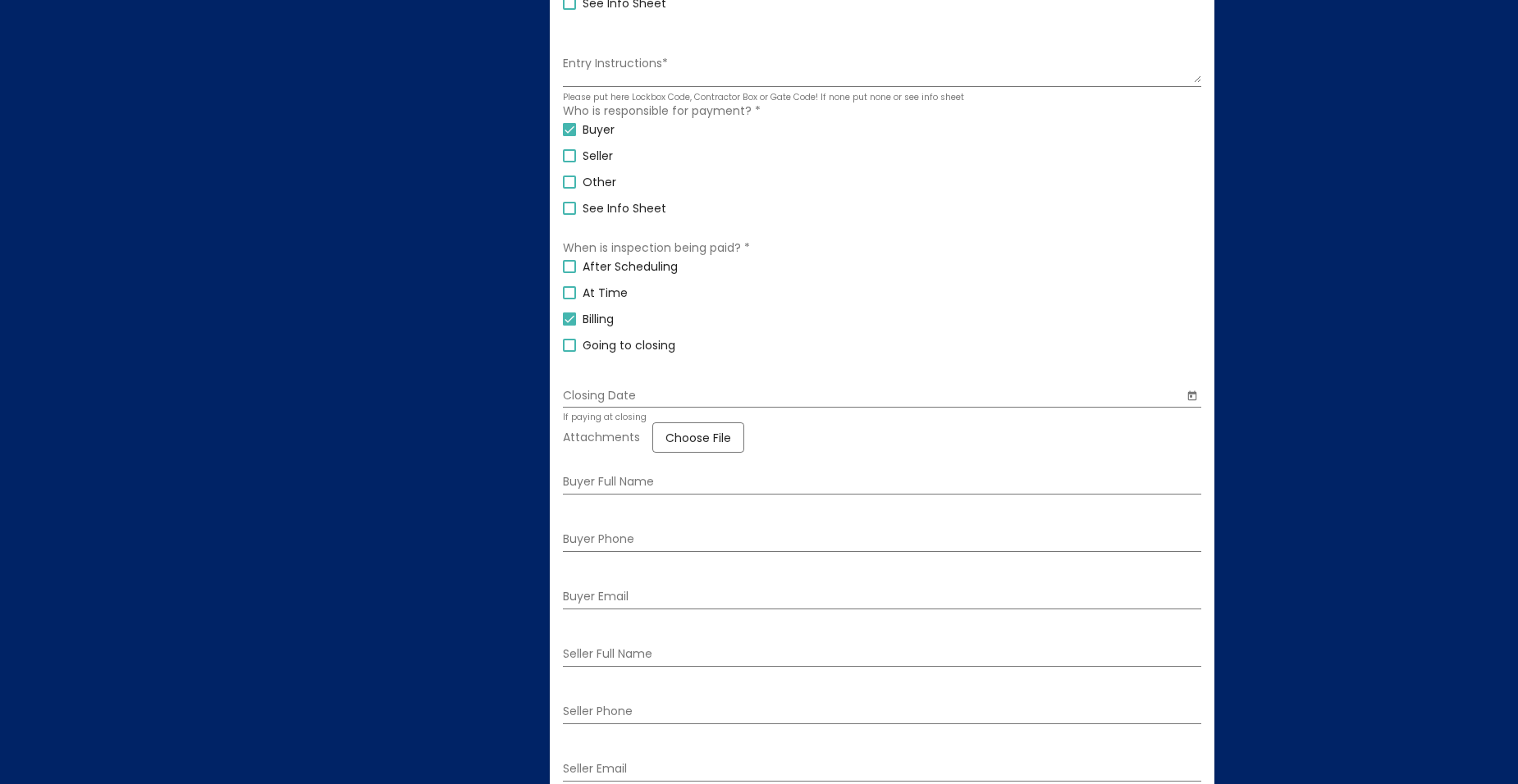
click at [590, 387] on div "Closing Date" at bounding box center [873, 392] width 621 height 32
type input "1"
click at [605, 479] on input "Buyer Full Name" at bounding box center [881, 482] width 638 height 13
type input "[PERSON_NAME]"
type input "5053067191"
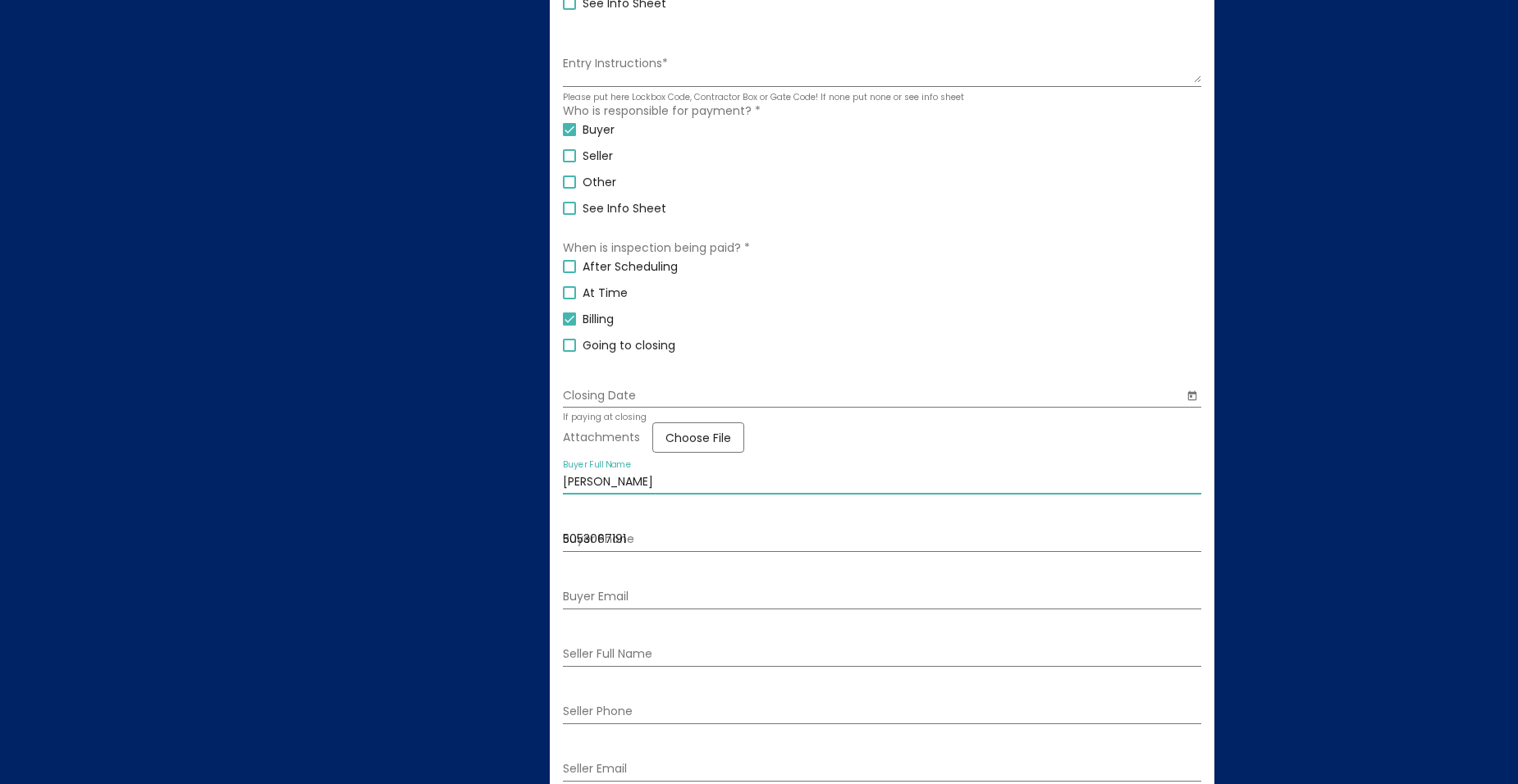
type input "[EMAIL_ADDRESS][DOMAIN_NAME]"
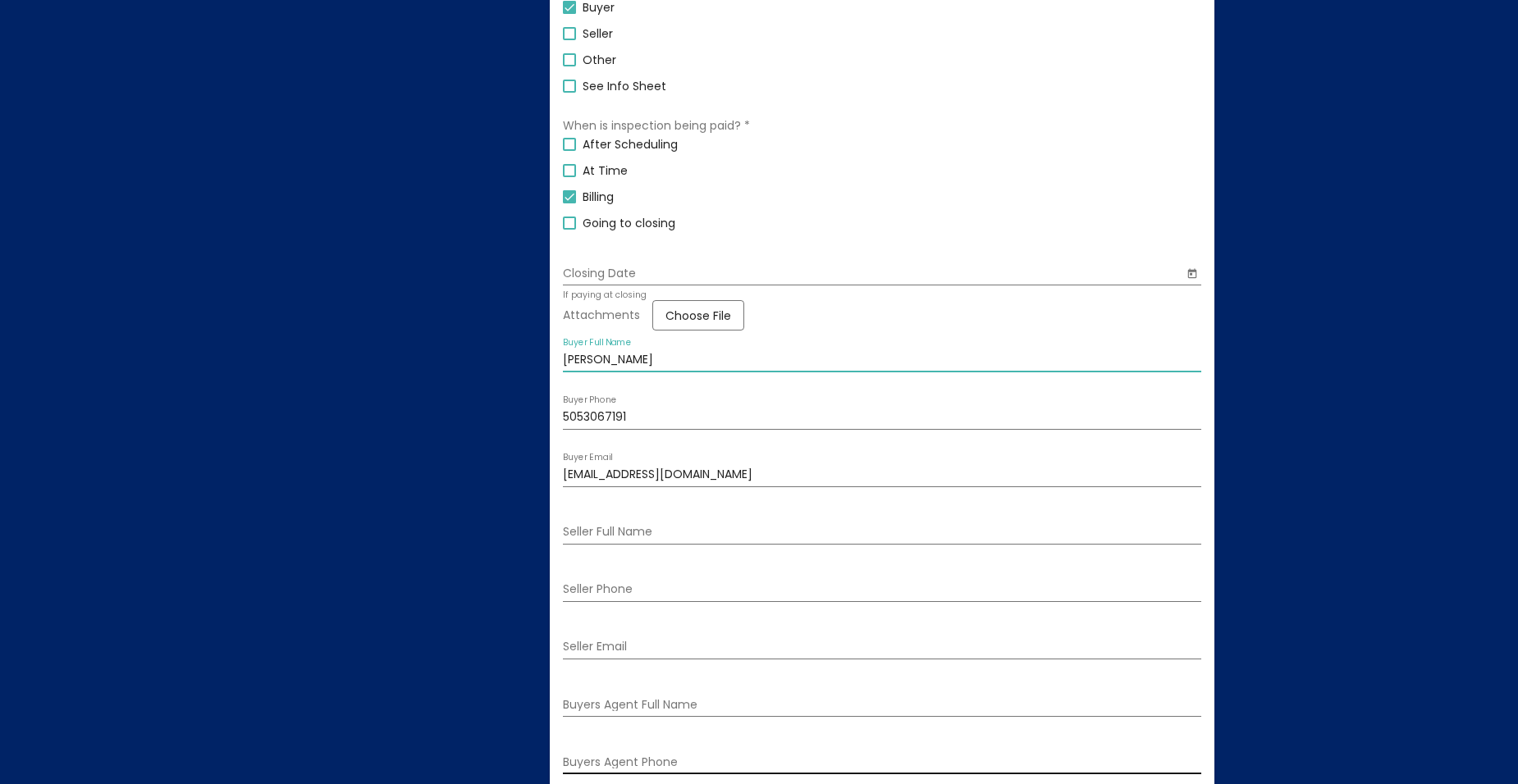
scroll to position [1268, 0]
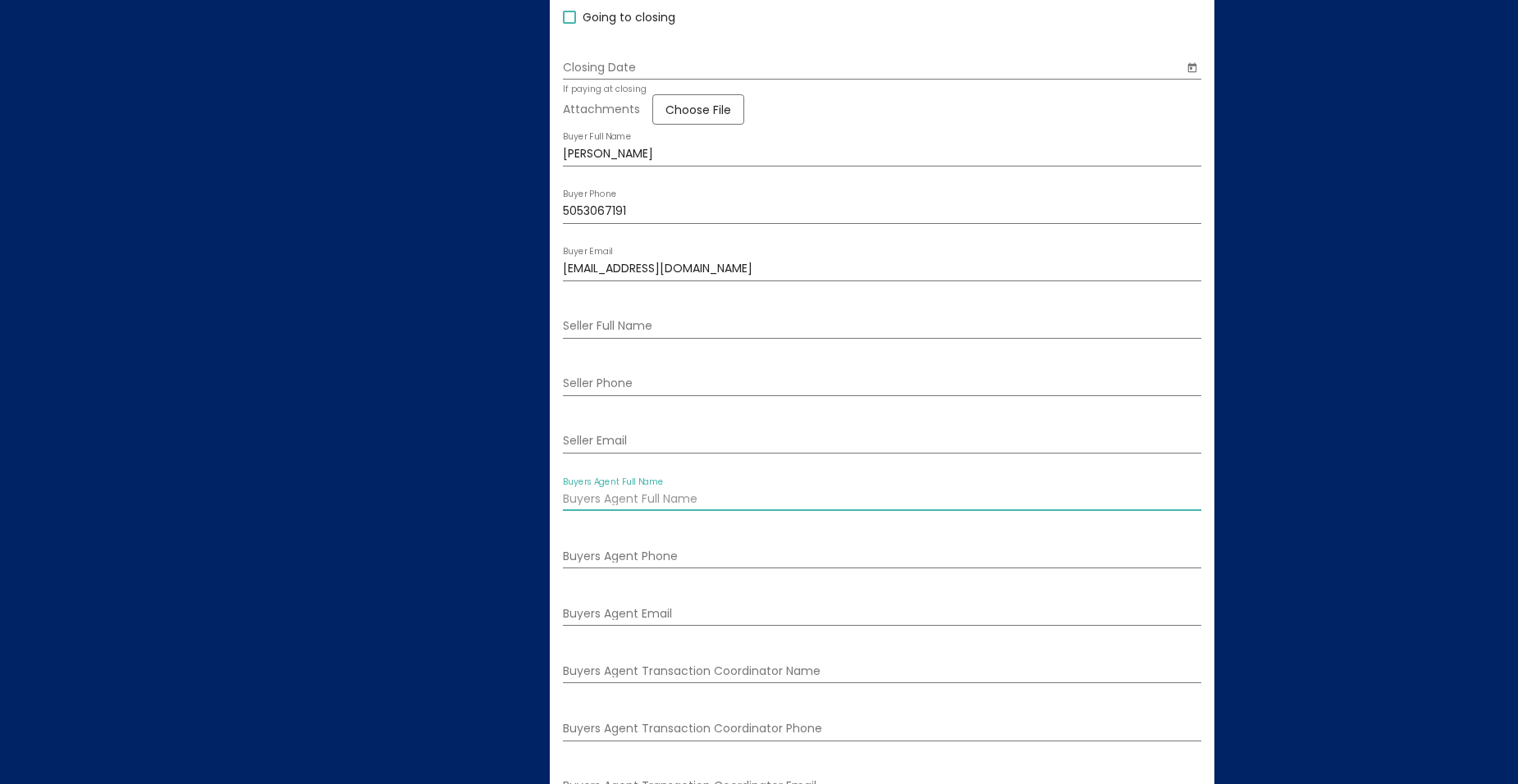
drag, startPoint x: 605, startPoint y: 494, endPoint x: 660, endPoint y: 493, distance: 55.0
click at [605, 494] on input "Buyers Agent Full Name" at bounding box center [881, 499] width 638 height 13
type input "[PERSON_NAME]"
click at [596, 550] on input "Buyers Agent Phone" at bounding box center [881, 557] width 638 height 13
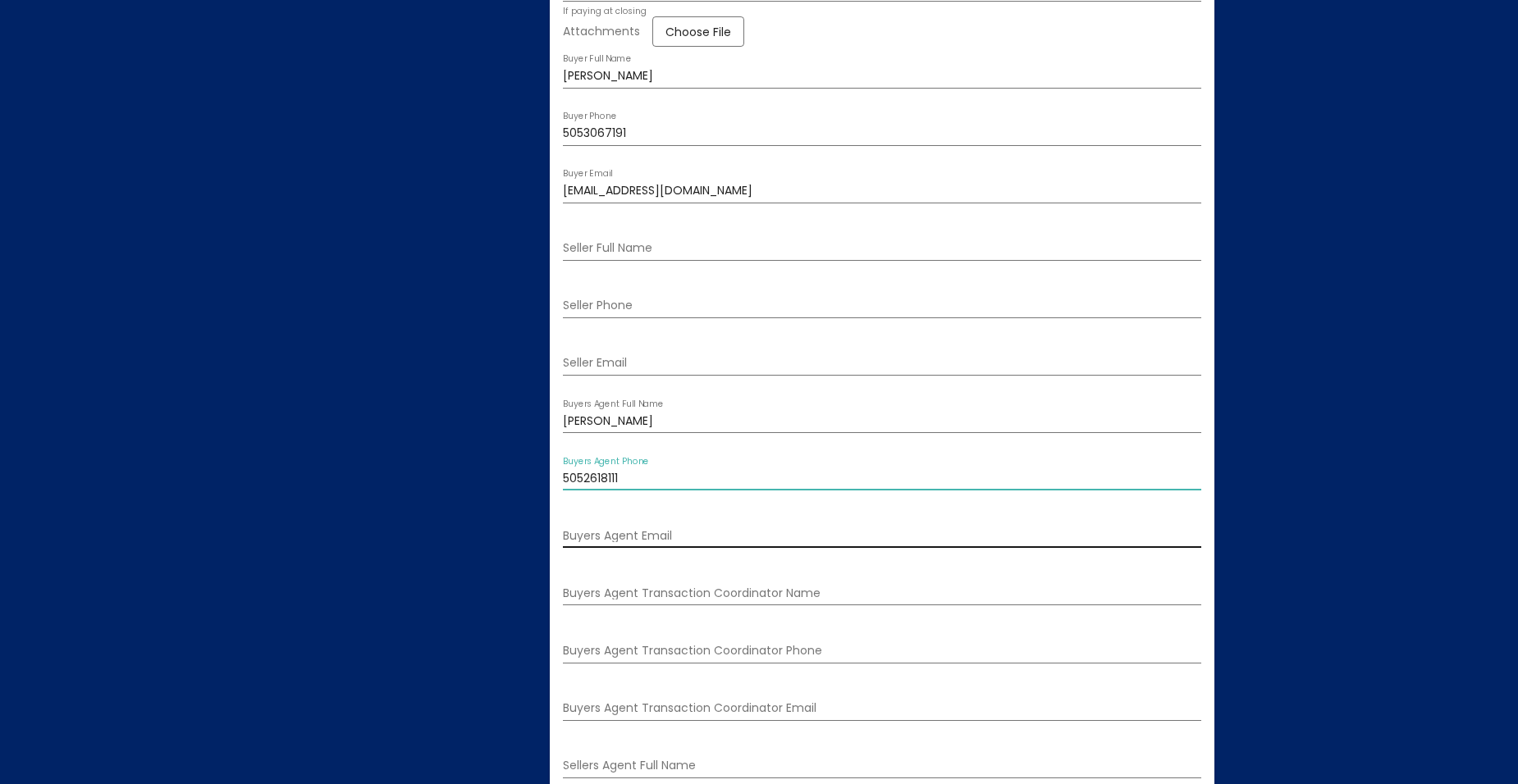
scroll to position [1431, 0]
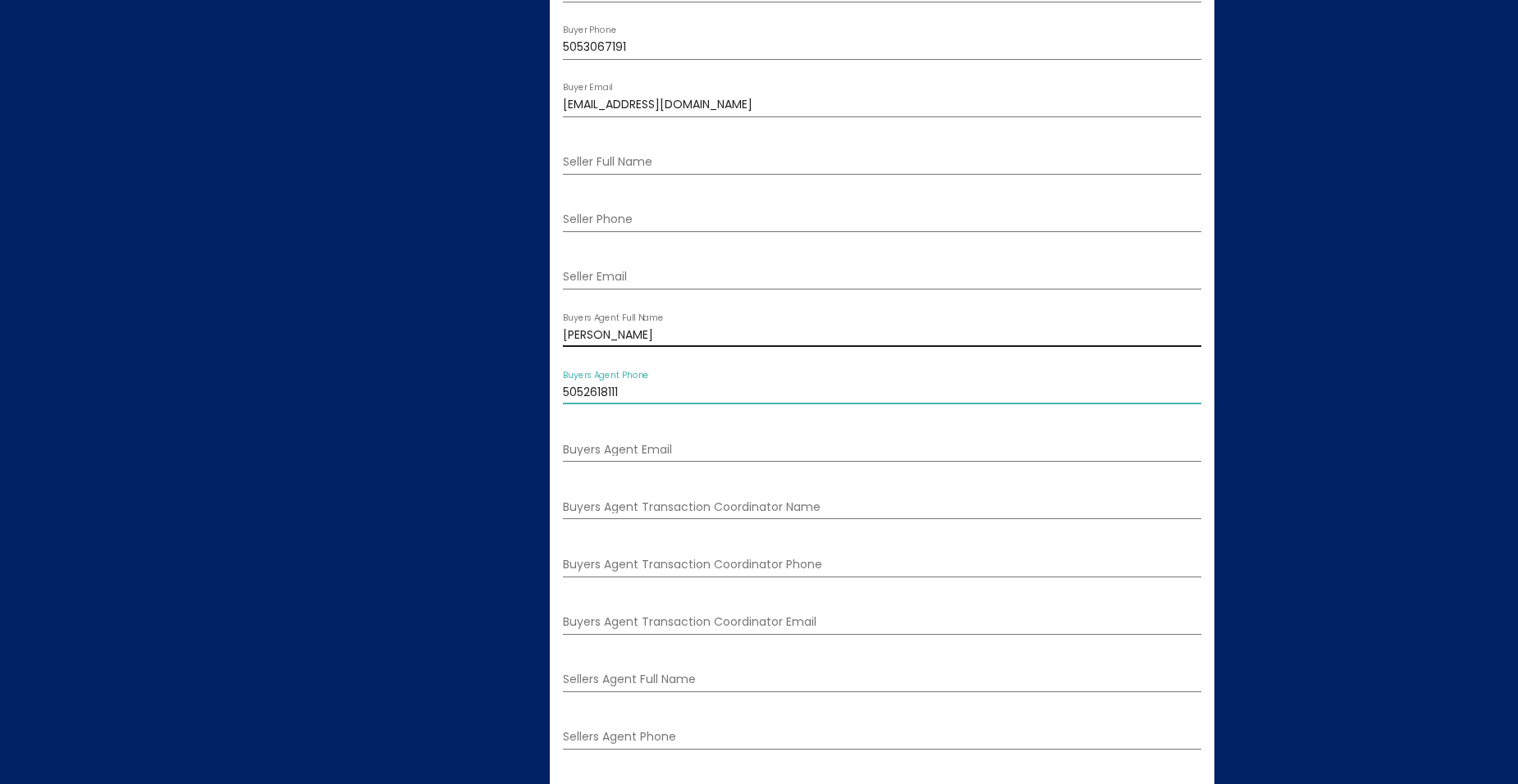
type input "5052618111"
click at [565, 331] on input "[PERSON_NAME]" at bounding box center [881, 336] width 638 height 13
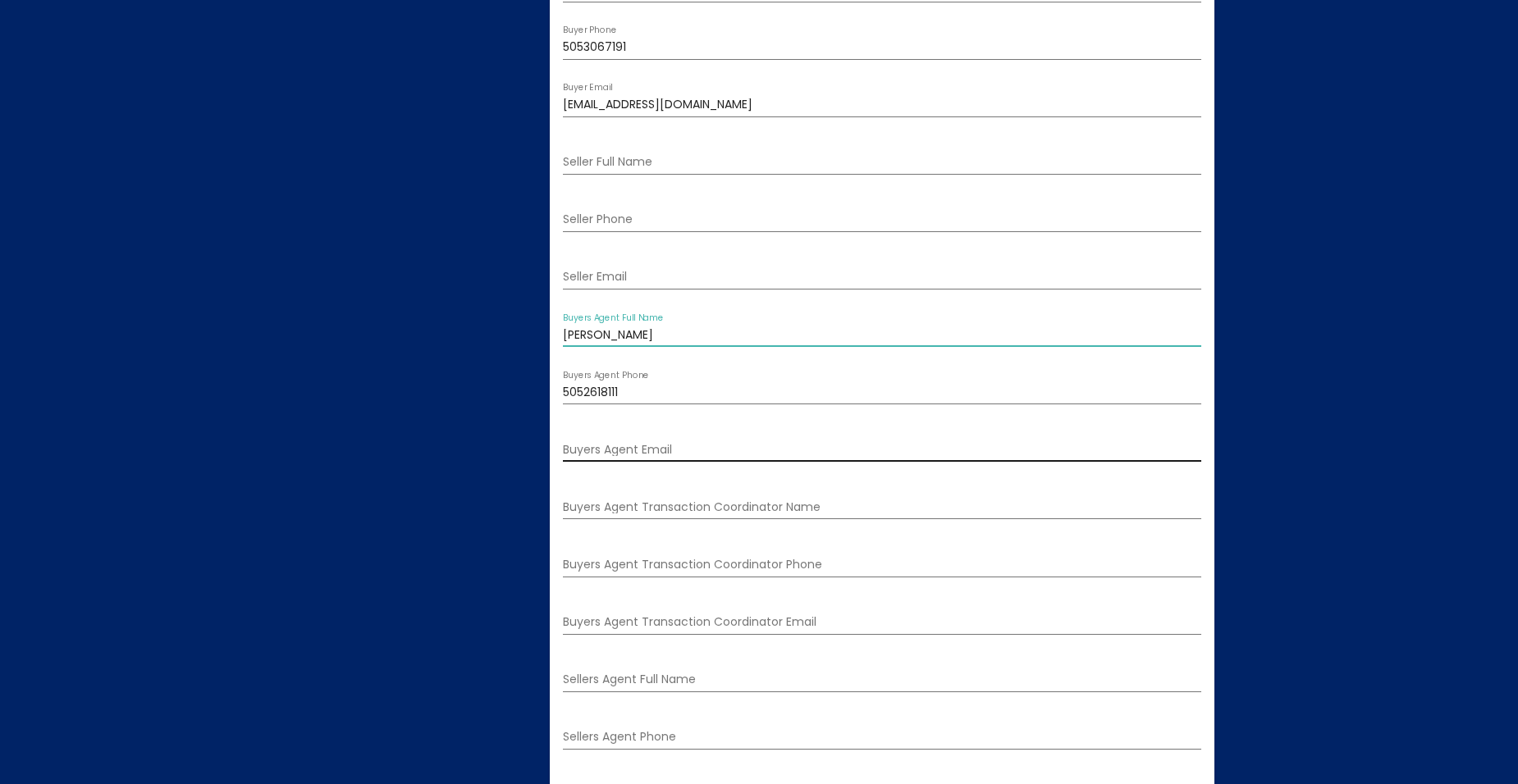
type input "[PERSON_NAME]"
drag, startPoint x: 582, startPoint y: 447, endPoint x: 628, endPoint y: 438, distance: 46.9
click at [582, 447] on input "Buyers Agent Email" at bounding box center [881, 451] width 638 height 13
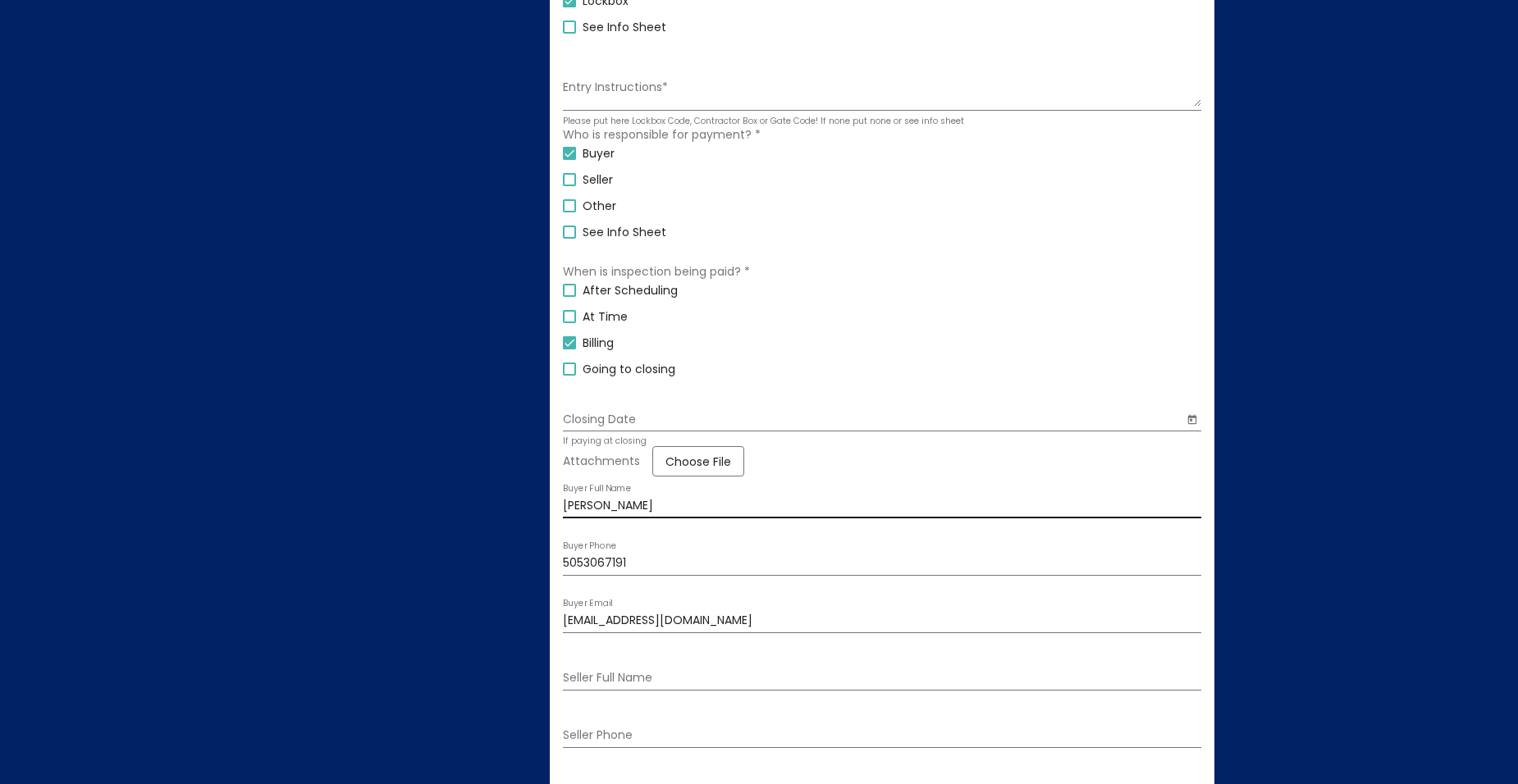
scroll to position [789, 0]
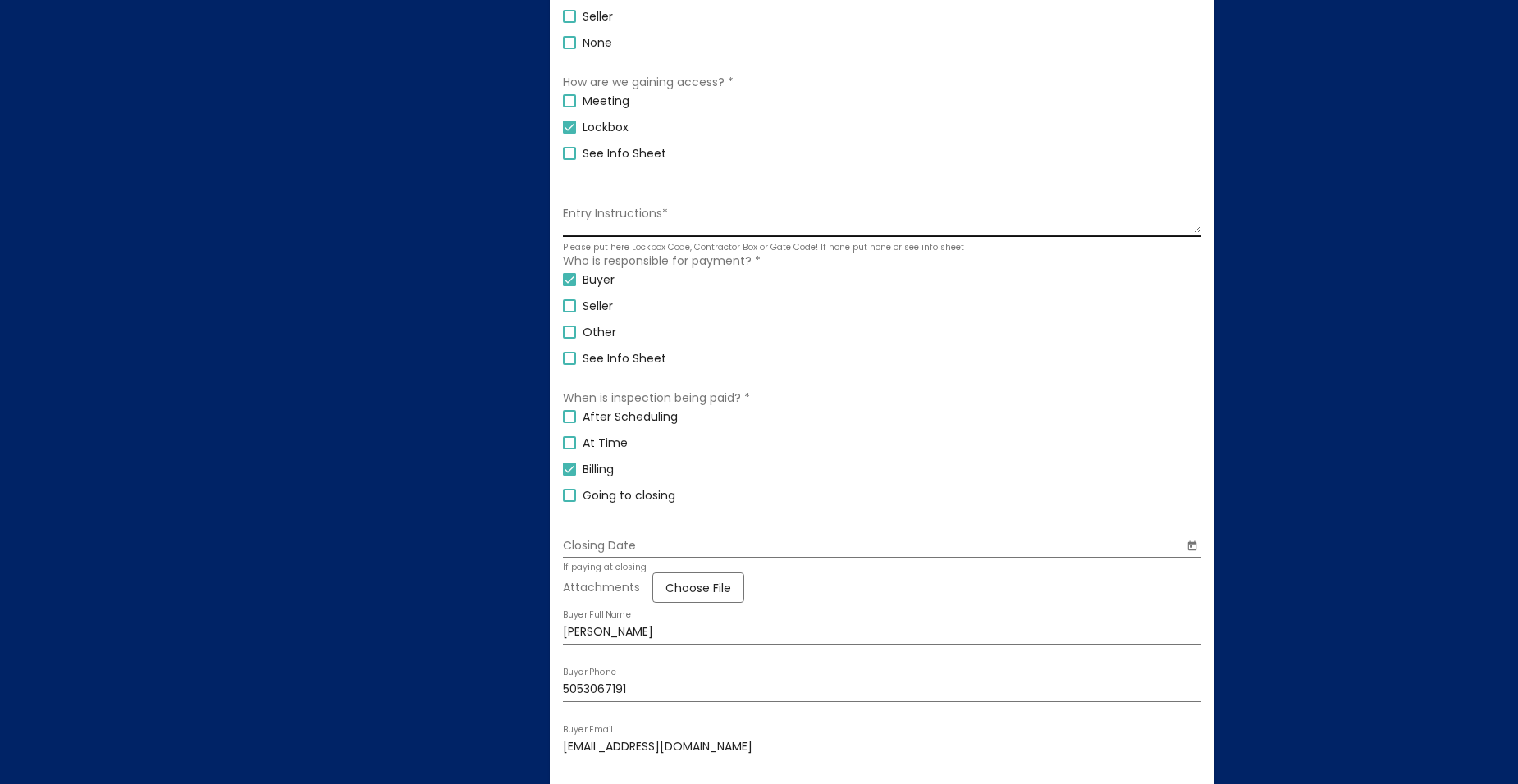
type input "[EMAIL_ADDRESS][DOMAIN_NAME]"
click at [656, 223] on textarea "Entry Instructions *" at bounding box center [881, 220] width 638 height 28
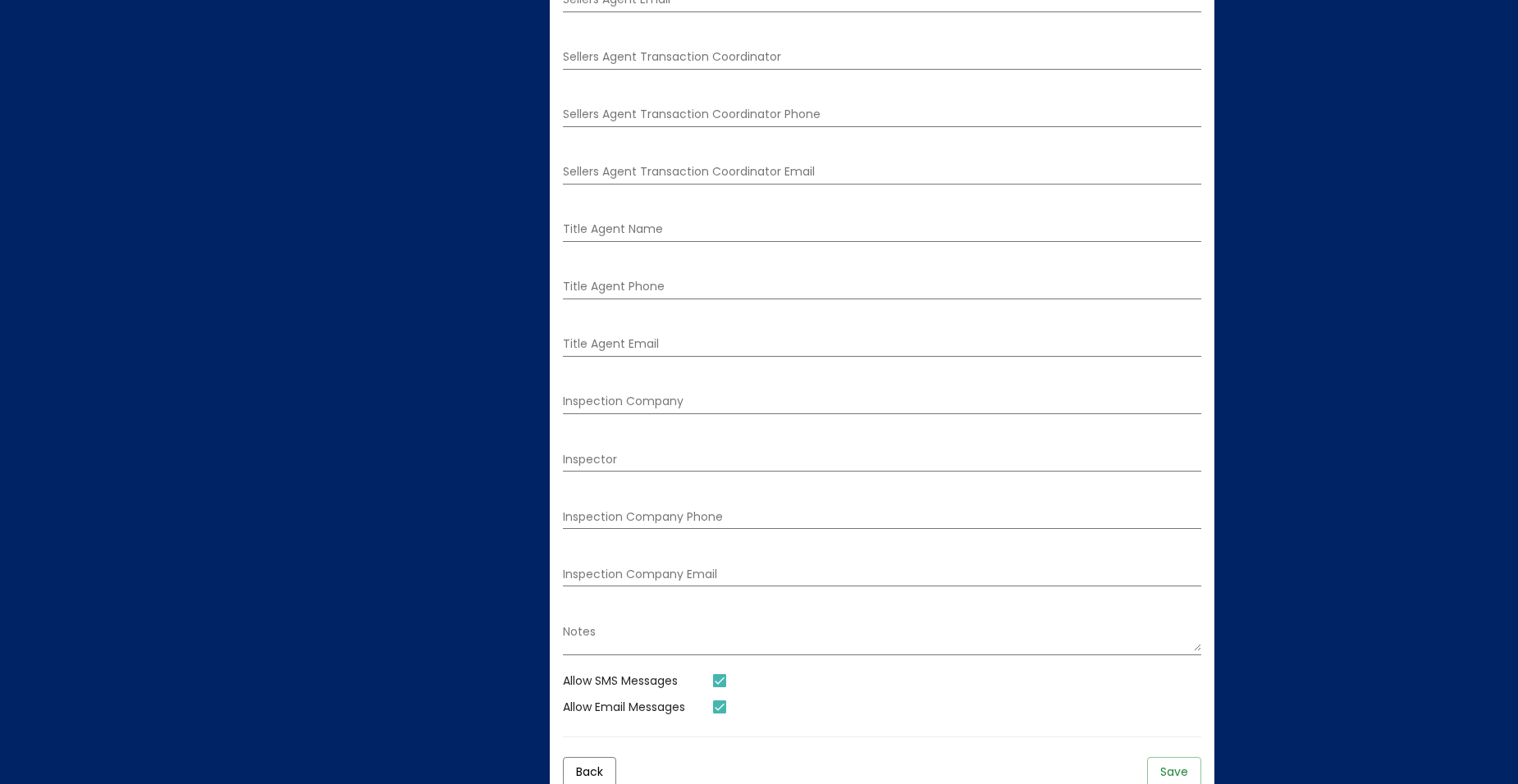
scroll to position [2347, 0]
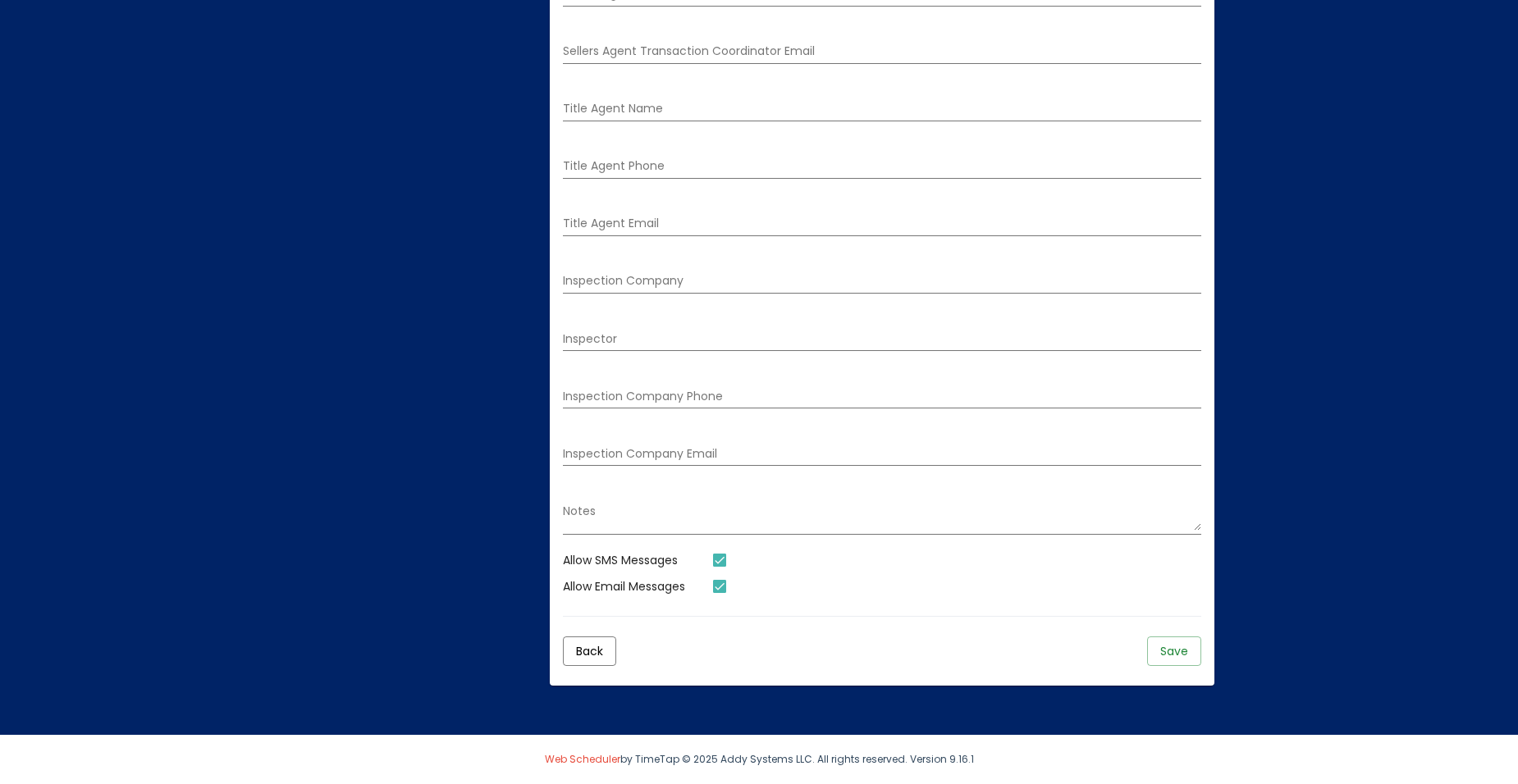
type textarea "contact buyers agent for access"
click at [1172, 645] on span "Save" at bounding box center [1175, 651] width 28 height 16
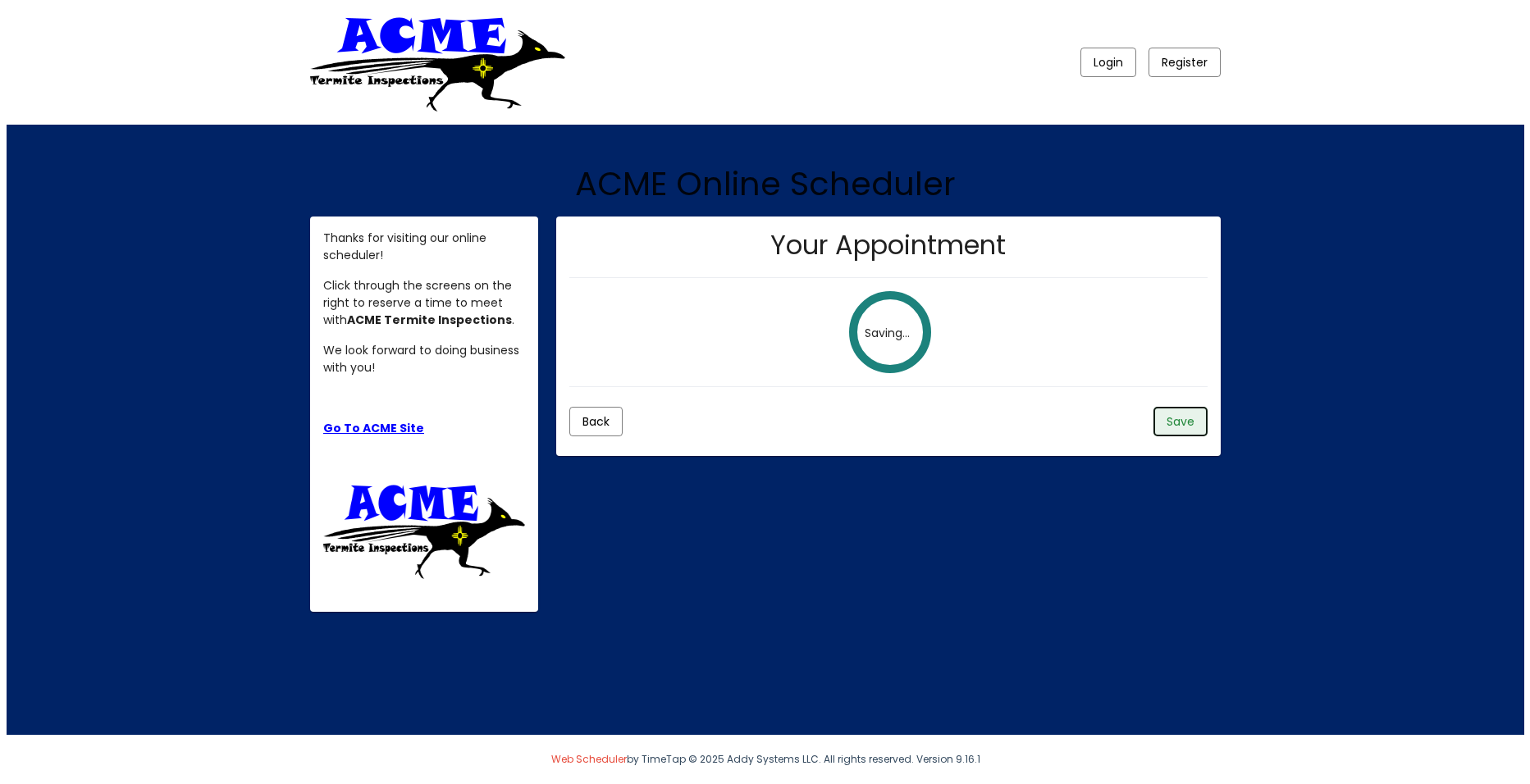
scroll to position [0, 0]
